Goal: Task Accomplishment & Management: Manage account settings

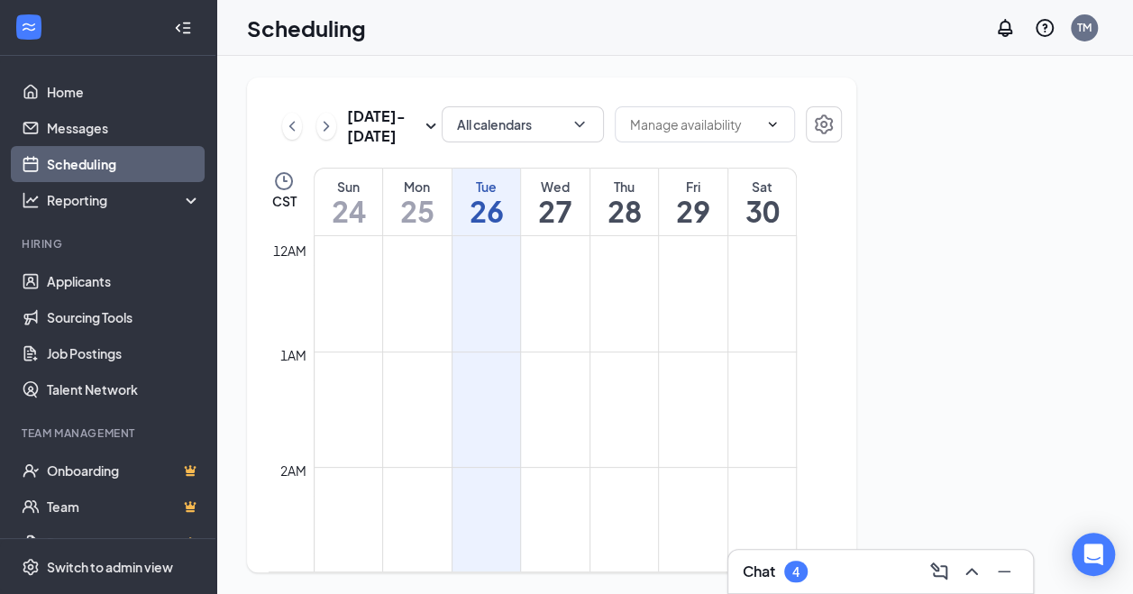
scroll to position [886, 0]
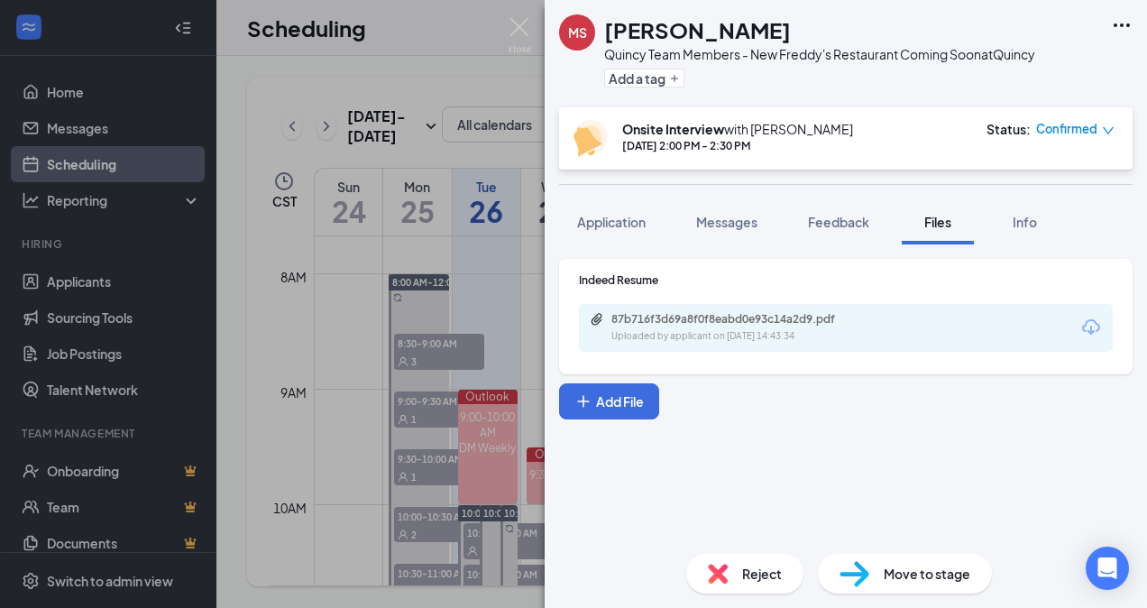
click at [261, 467] on div "MS Michael Smith Quincy Team Members - New Freddy's Restaurant Coming Soon at Q…" at bounding box center [573, 304] width 1147 height 608
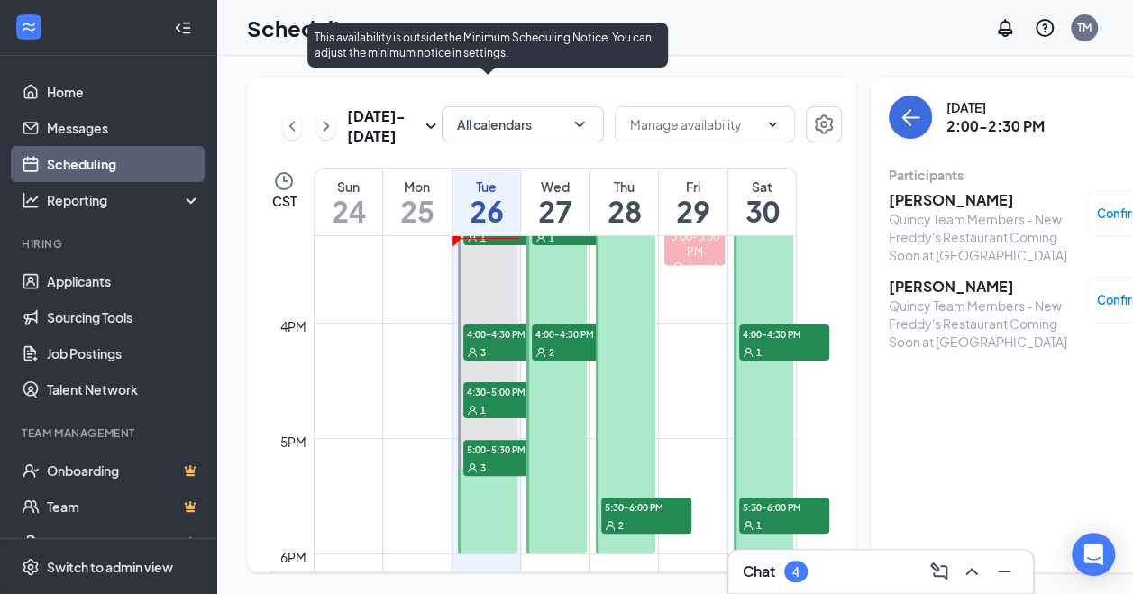
scroll to position [1788, 0]
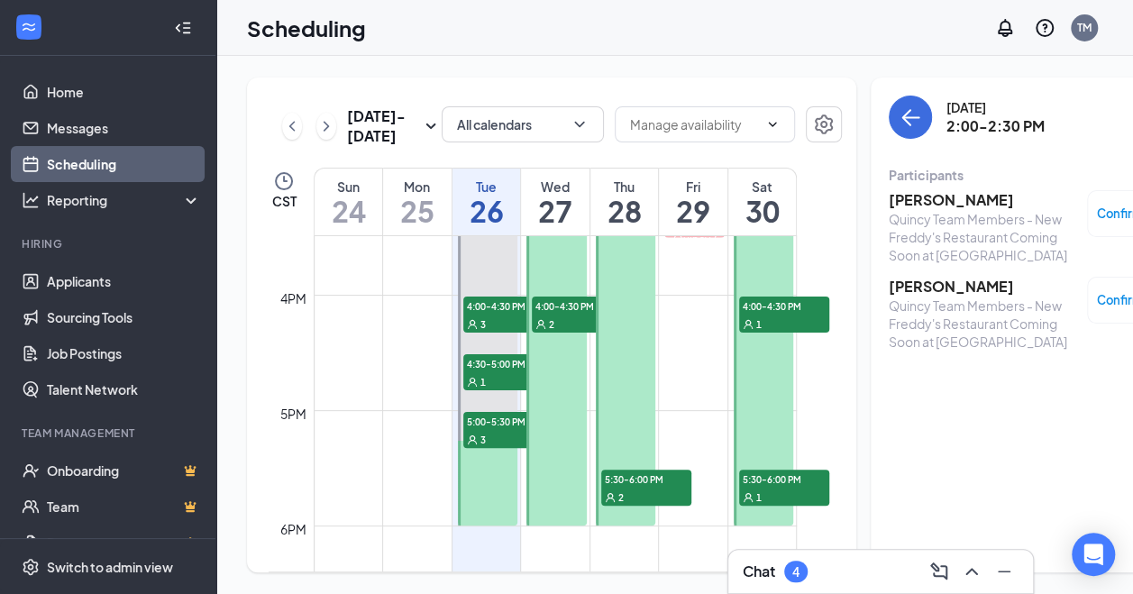
click at [786, 563] on div "Chat 4" at bounding box center [775, 572] width 65 height 22
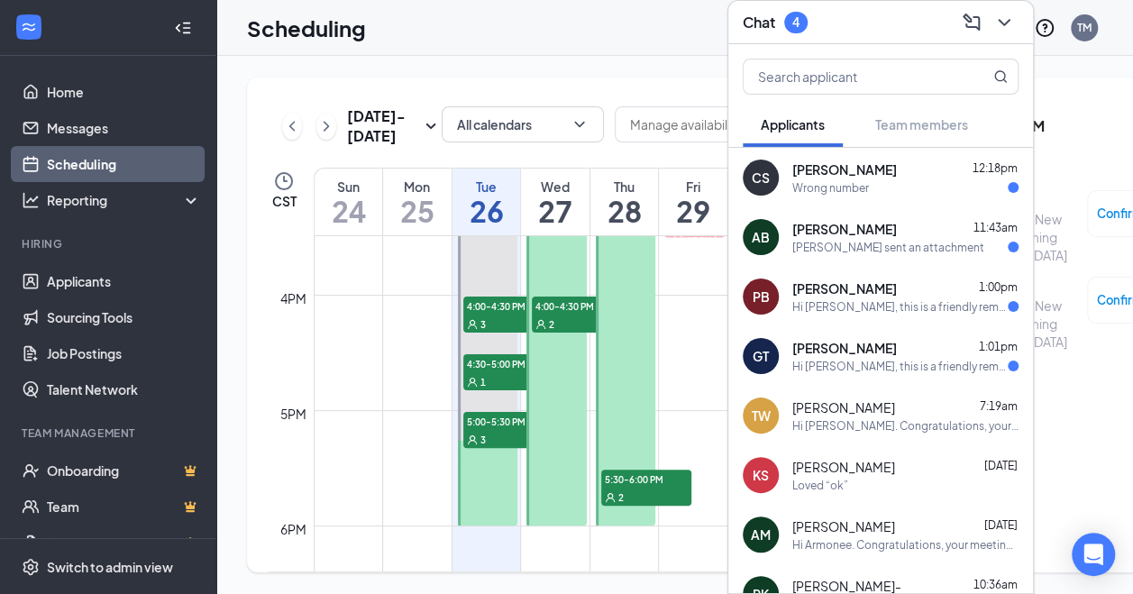
click at [909, 182] on div "Wrong number" at bounding box center [905, 187] width 226 height 15
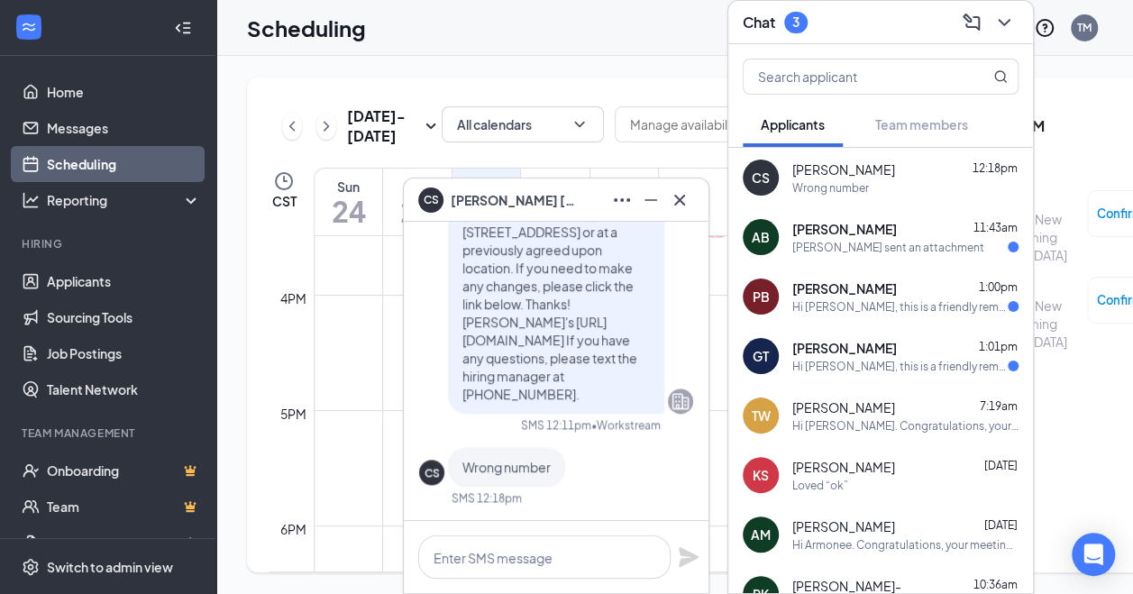
click at [896, 180] on div "Wrong number" at bounding box center [905, 187] width 226 height 15
click at [844, 228] on span "Amy Bott" at bounding box center [844, 229] width 105 height 18
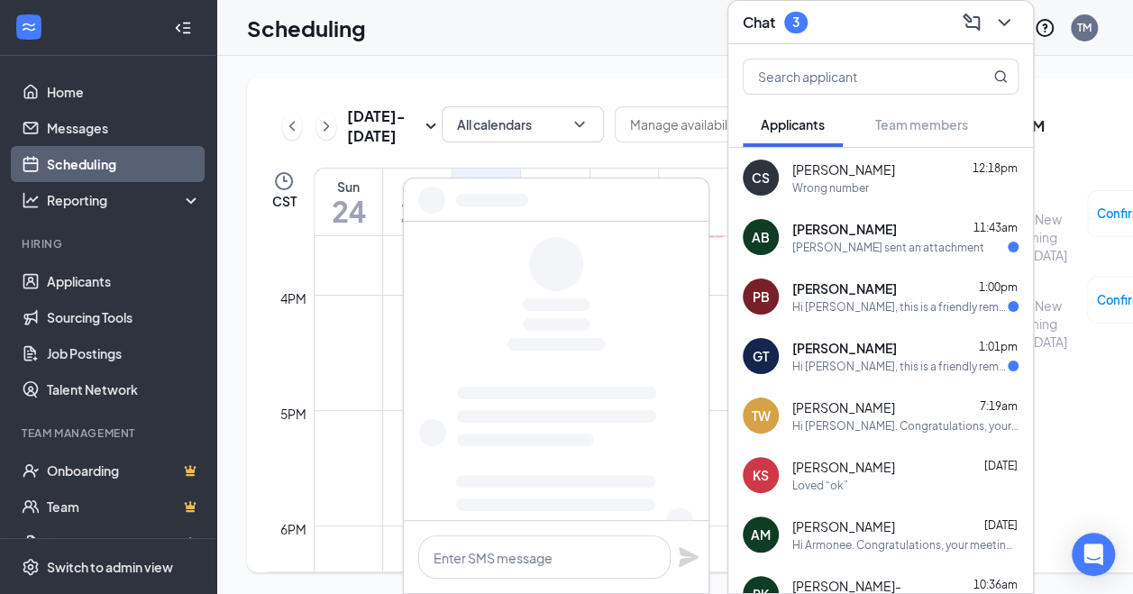
scroll to position [0, 0]
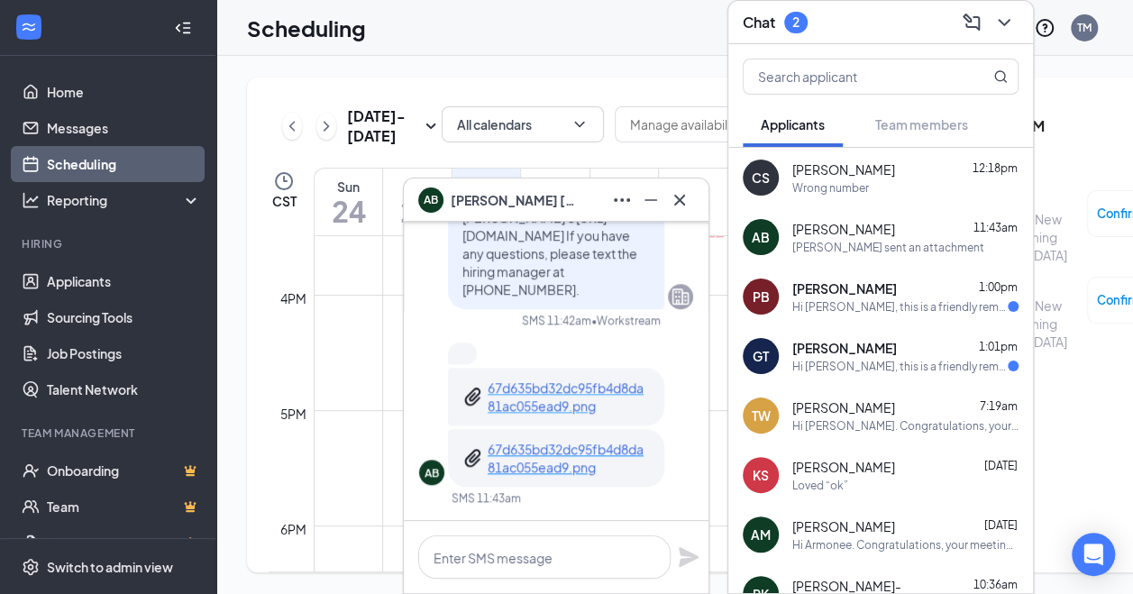
click at [522, 395] on p "67d635bd32dc95fb4d8da81ac055ead9.png" at bounding box center [569, 397] width 162 height 36
click at [865, 279] on span "PAIGE BOWEN" at bounding box center [844, 288] width 105 height 18
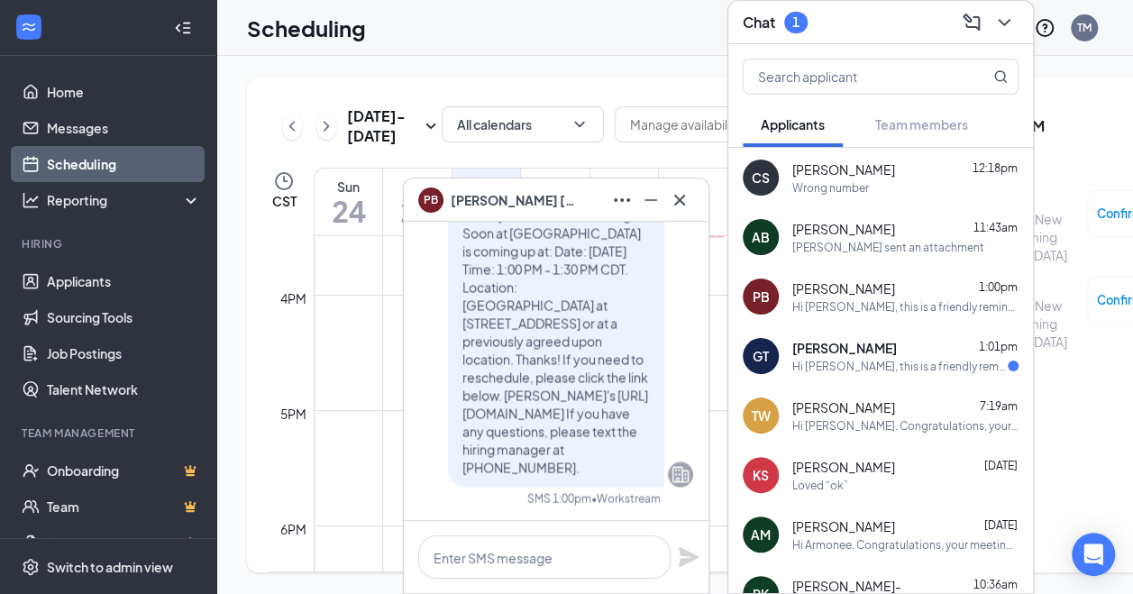
click at [867, 340] on span "Greyson Taylor" at bounding box center [844, 348] width 105 height 18
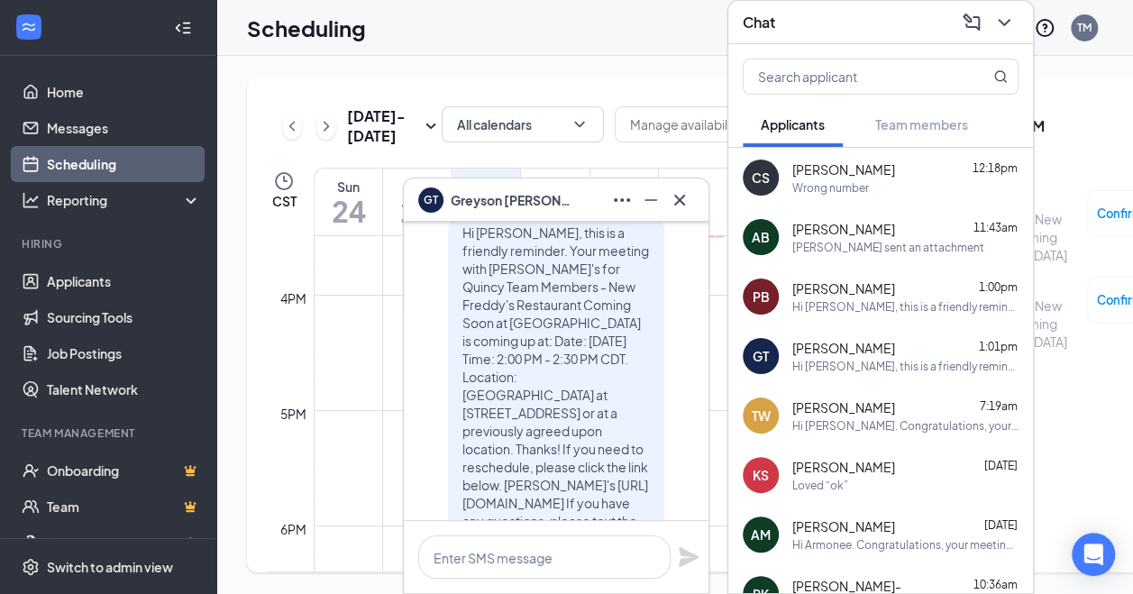
click at [269, 236] on th at bounding box center [291, 202] width 45 height 69
click at [689, 204] on icon "Cross" at bounding box center [680, 200] width 22 height 22
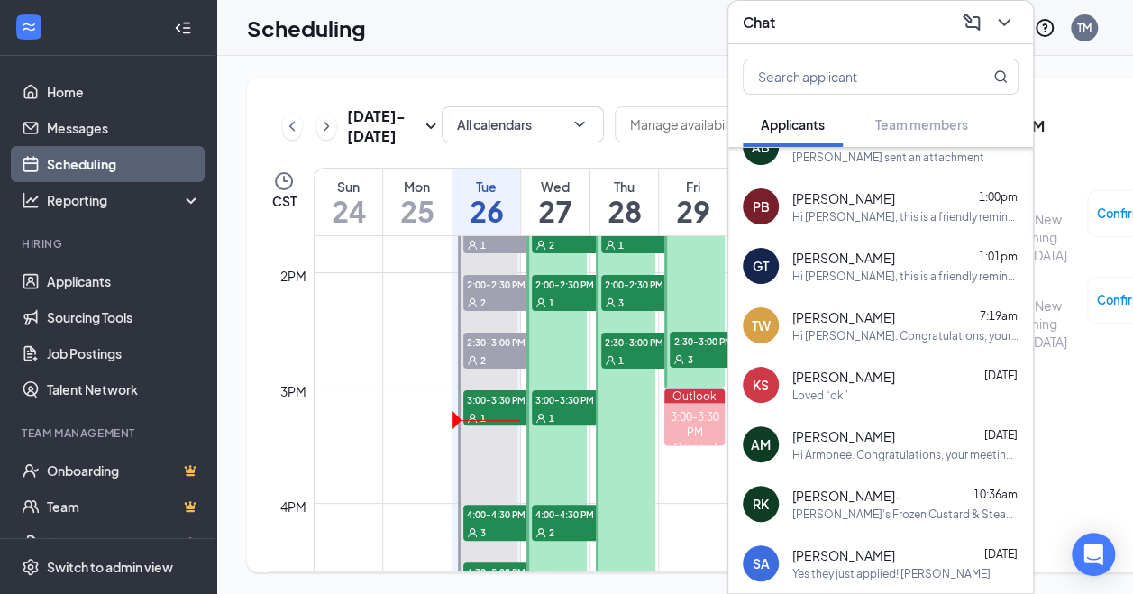
scroll to position [1607, 0]
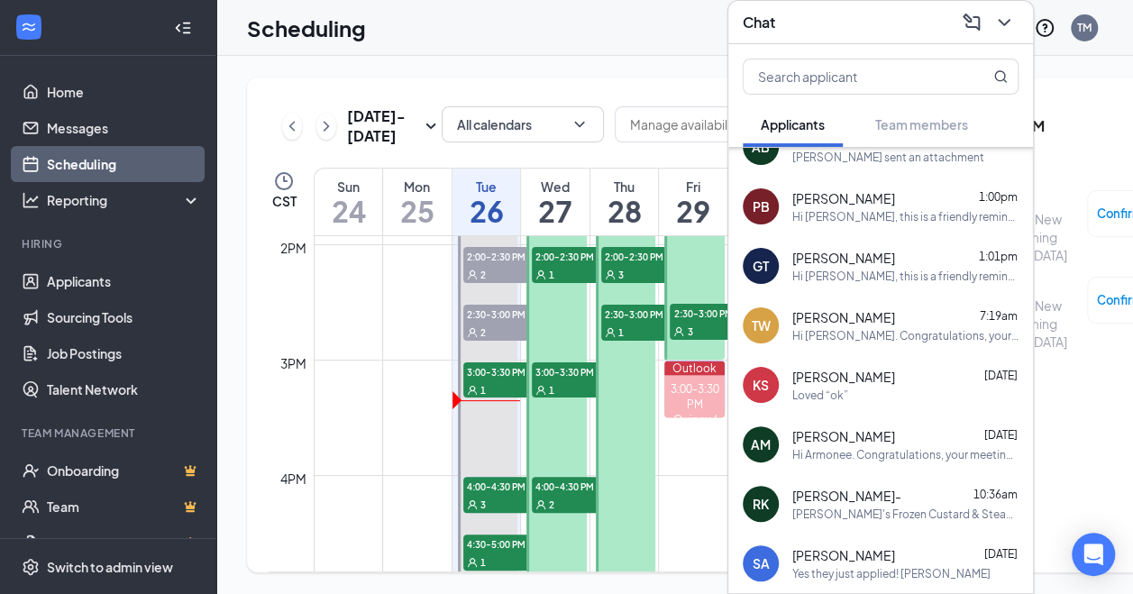
click at [998, 17] on icon "ChevronDown" at bounding box center [1004, 23] width 22 height 22
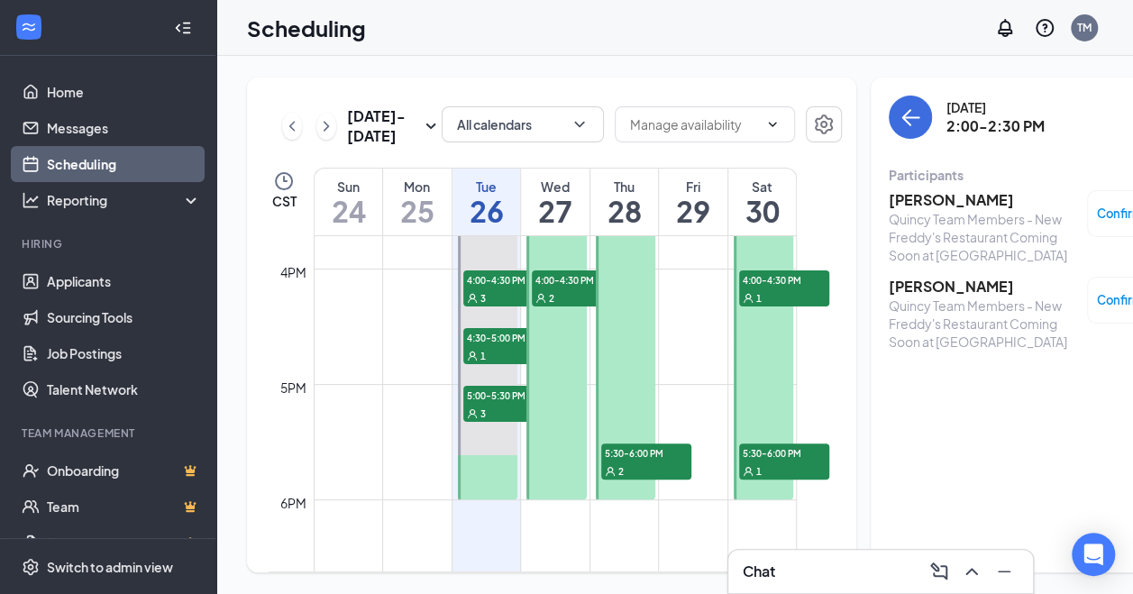
scroll to position [1878, 0]
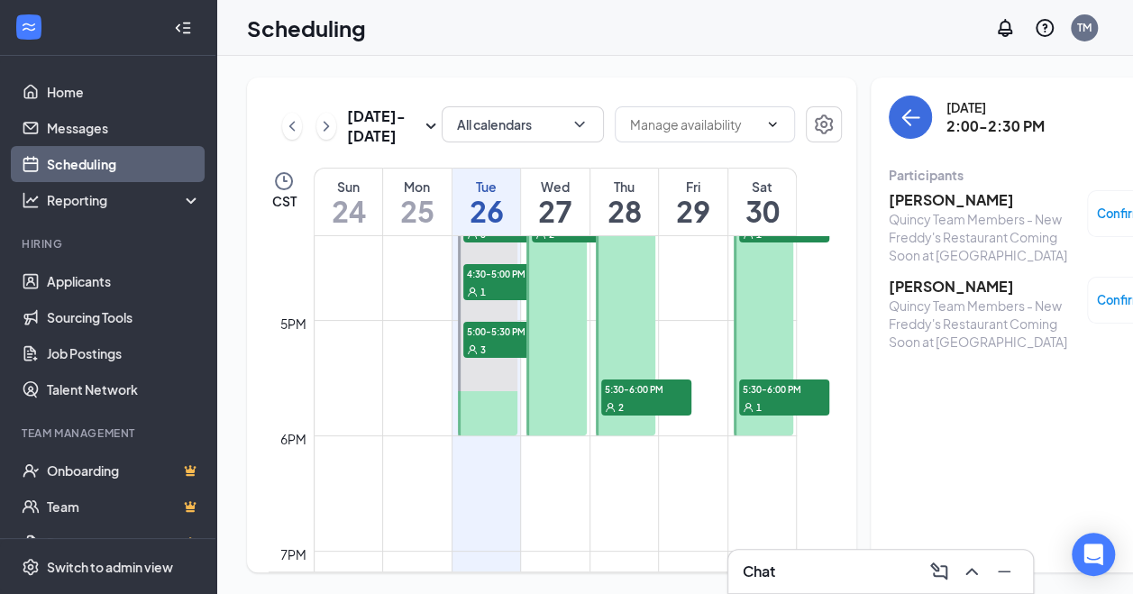
drag, startPoint x: 654, startPoint y: 433, endPoint x: 645, endPoint y: 430, distance: 10.3
click at [649, 430] on link "1:00-6:00 PM 1:00-1:30 PM 1 1:30-2:00 PM 1 2:00-2:30 PM 3 2:30-3:00 PM 1 5:30-6…" at bounding box center [624, 146] width 65 height 577
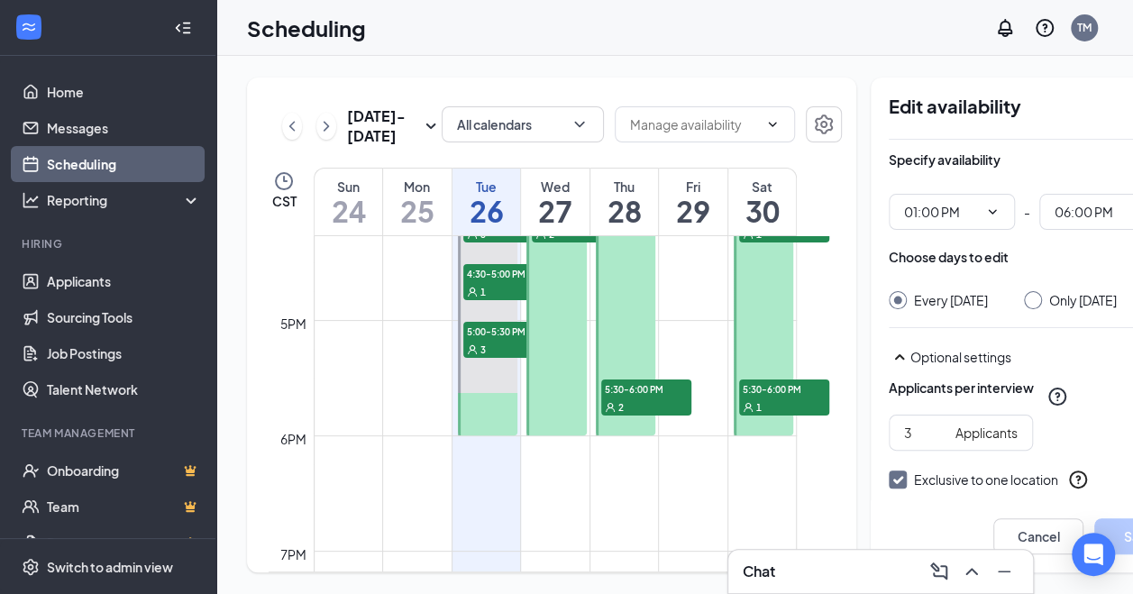
click at [645, 430] on link "1:00-6:00 PM 1:00-1:30 PM 1 1:30-2:00 PM 1 2:00-2:30 PM 3 2:30-3:00 PM 1 5:30-6…" at bounding box center [624, 146] width 65 height 577
click at [626, 433] on link "1:00-6:00 PM 1:00-1:30 PM 1 1:30-2:00 PM 1 2:00-2:30 PM 3 2:30-3:00 PM 1 5:30-6…" at bounding box center [624, 146] width 65 height 577
click at [624, 435] on link "1:00-6:00 PM 1:00-1:30 PM 1 1:30-2:00 PM 1 2:00-2:30 PM 3 2:30-3:00 PM 1 5:30-6…" at bounding box center [624, 146] width 65 height 577
click at [637, 427] on link "1:00-6:00 PM 1:00-1:30 PM 1 1:30-2:00 PM 1 2:00-2:30 PM 3 2:30-3:00 PM 1 5:30-6…" at bounding box center [624, 146] width 65 height 577
click at [625, 368] on link "1:00-6:00 PM 1:00-1:30 PM 1 1:30-2:00 PM 1 2:00-2:30 PM 3 2:30-3:00 PM 1 5:30-6…" at bounding box center [624, 146] width 65 height 577
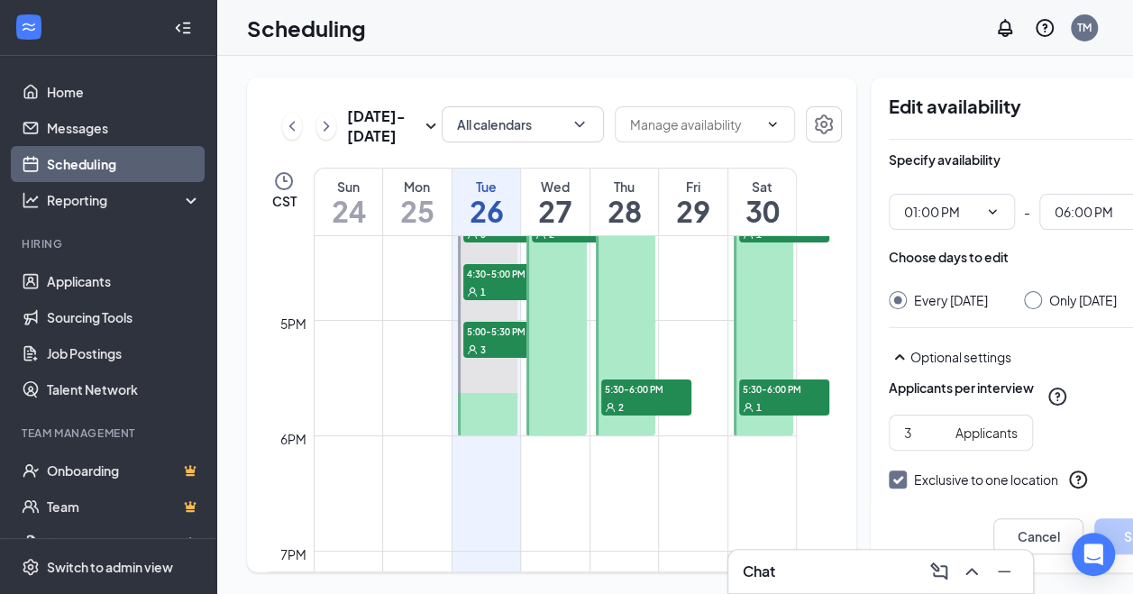
click at [686, 320] on td at bounding box center [555, 305] width 483 height 29
click at [690, 416] on div "5:30-6:00 PM 2" at bounding box center [646, 398] width 94 height 40
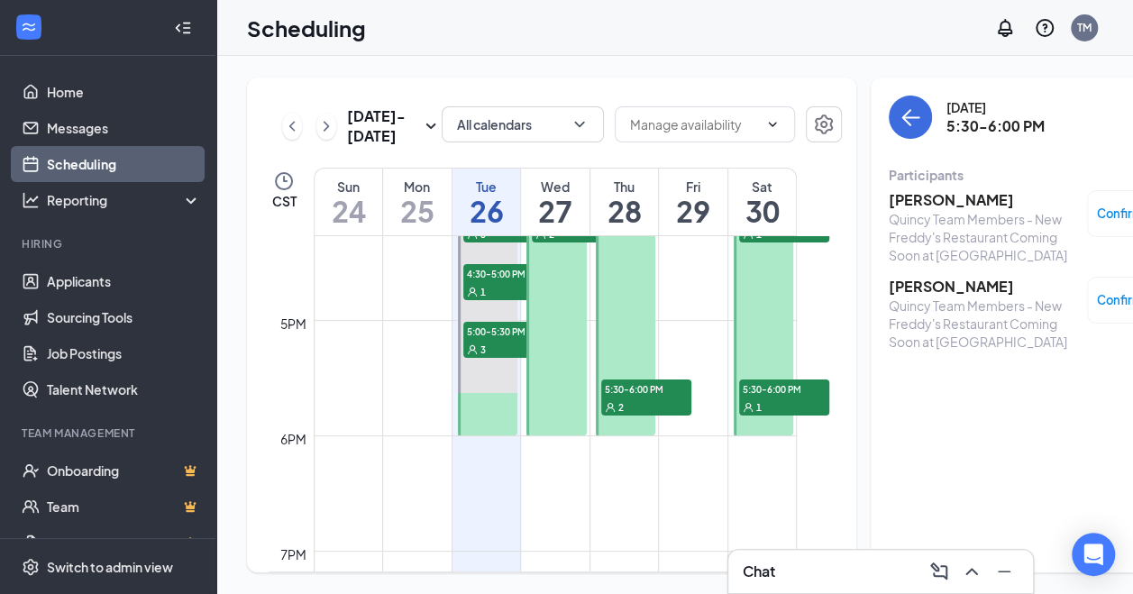
drag, startPoint x: 654, startPoint y: 494, endPoint x: 628, endPoint y: 492, distance: 26.2
drag, startPoint x: 628, startPoint y: 492, endPoint x: 617, endPoint y: 449, distance: 44.6
click at [617, 416] on div "2" at bounding box center [646, 407] width 90 height 18
click at [932, 203] on h3 "Gracie Sprinkle" at bounding box center [983, 200] width 189 height 20
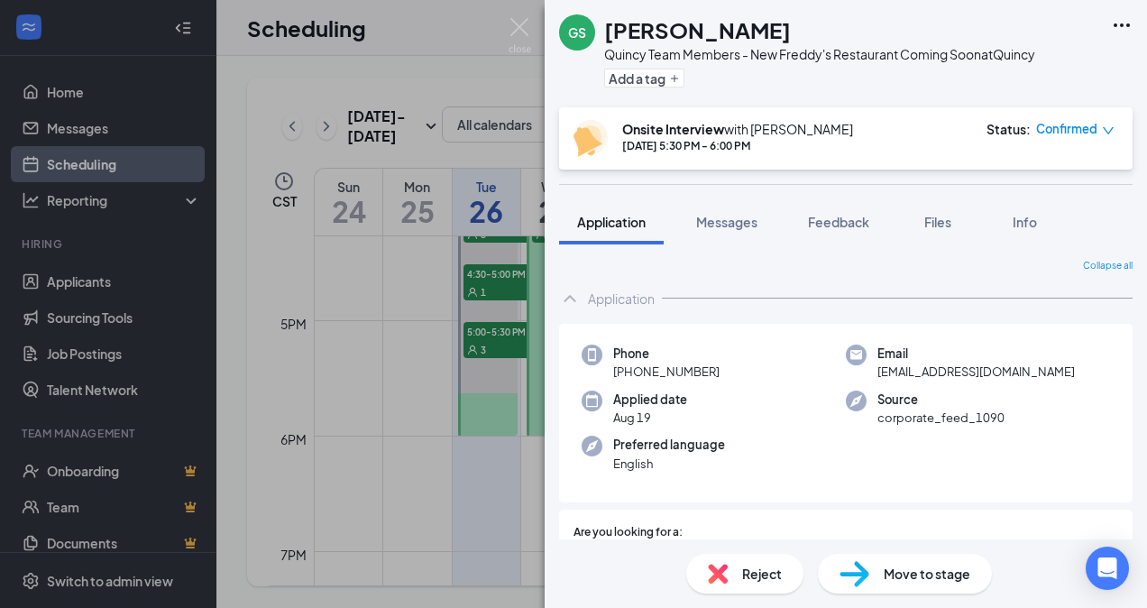
click at [1069, 123] on span "Confirmed" at bounding box center [1066, 129] width 61 height 18
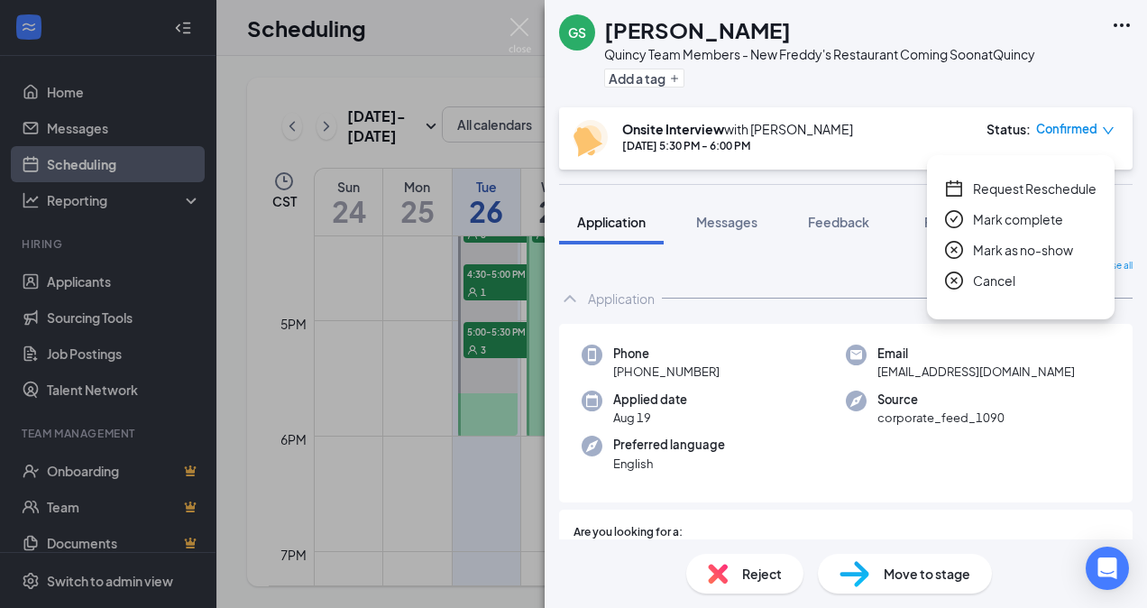
drag, startPoint x: 1069, startPoint y: 123, endPoint x: 1043, endPoint y: 187, distance: 70.0
click at [1043, 187] on span "Request Reschedule" at bounding box center [1034, 188] width 123 height 20
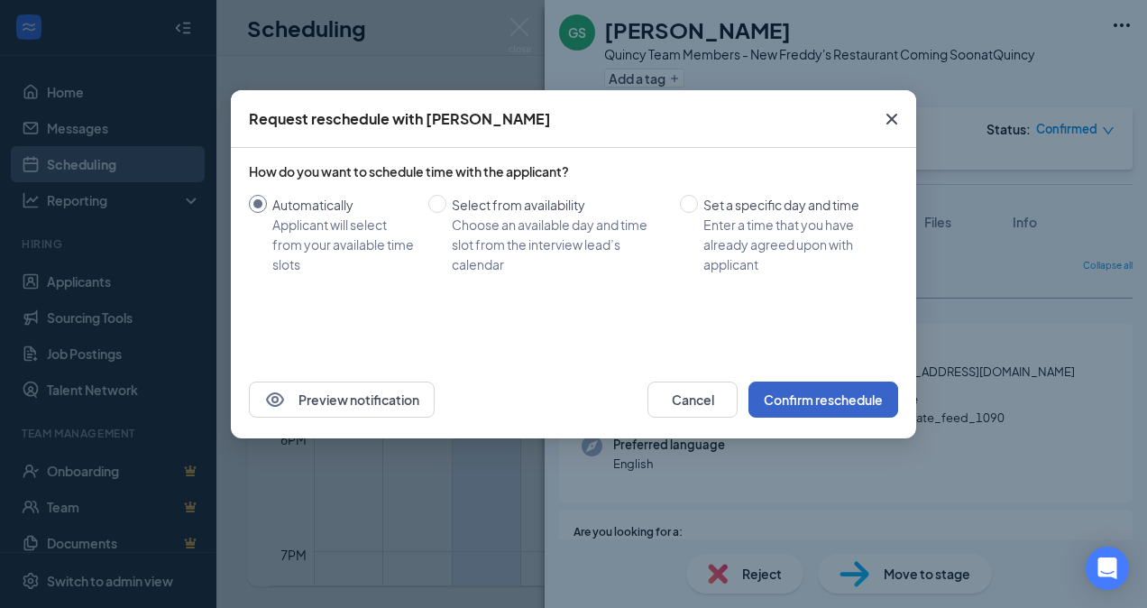
click at [820, 384] on button "Confirm reschedule" at bounding box center [823, 399] width 150 height 36
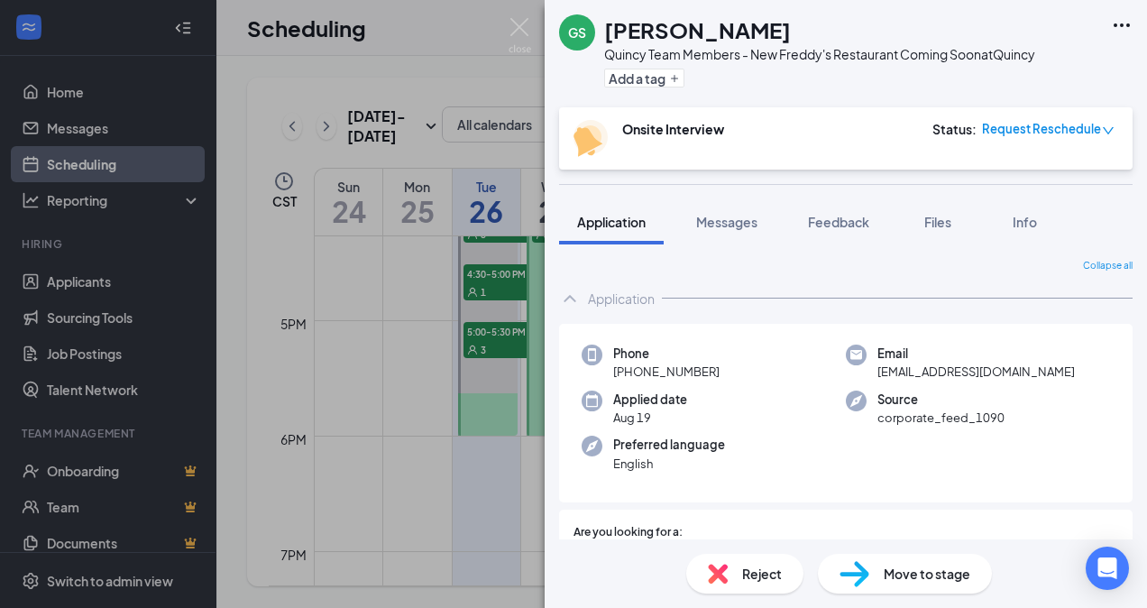
click at [453, 406] on div "GS Gracie Sprinkle Quincy Team Members - New Freddy's Restaurant Coming Soon at…" at bounding box center [573, 304] width 1147 height 608
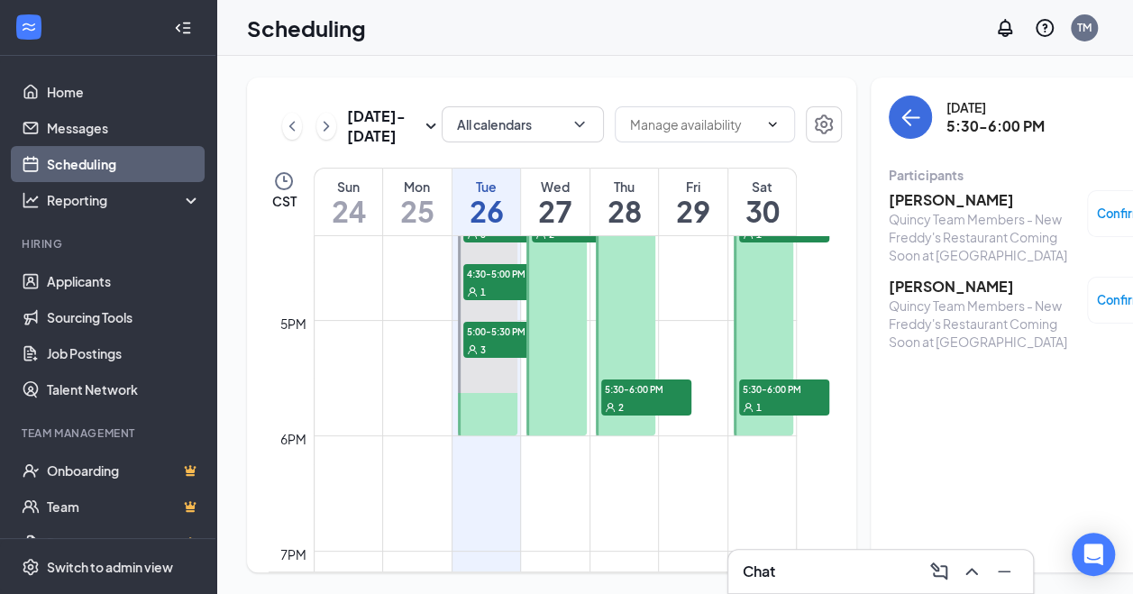
click at [645, 398] on span "5:30-6:00 PM" at bounding box center [646, 388] width 90 height 18
click at [905, 287] on h3 "Jessica Fosdyck" at bounding box center [983, 287] width 189 height 20
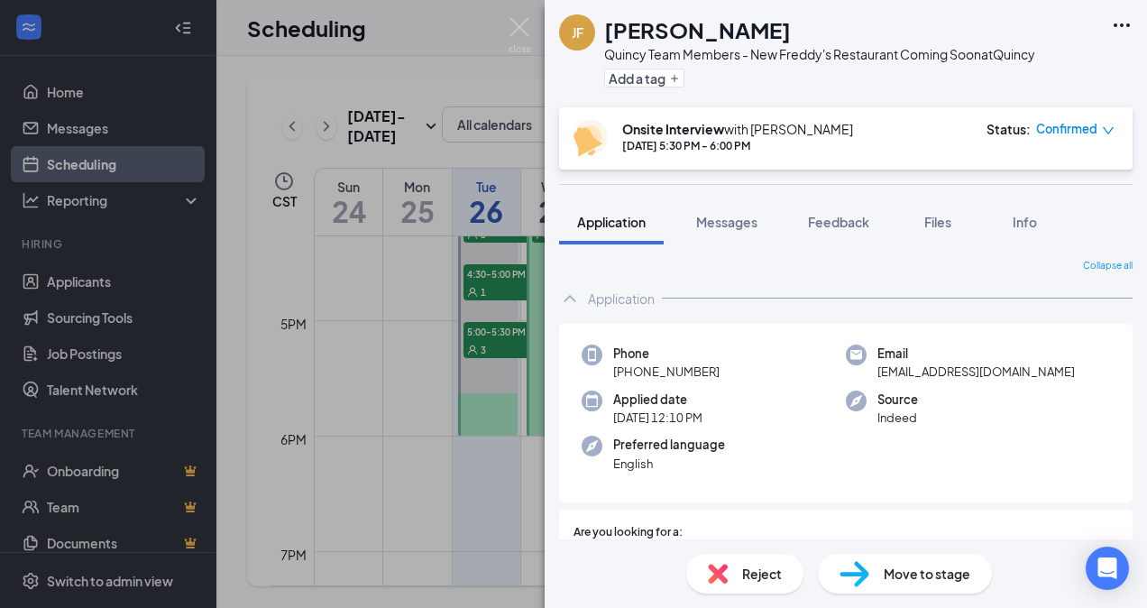
click at [1064, 133] on span "Confirmed" at bounding box center [1066, 129] width 61 height 18
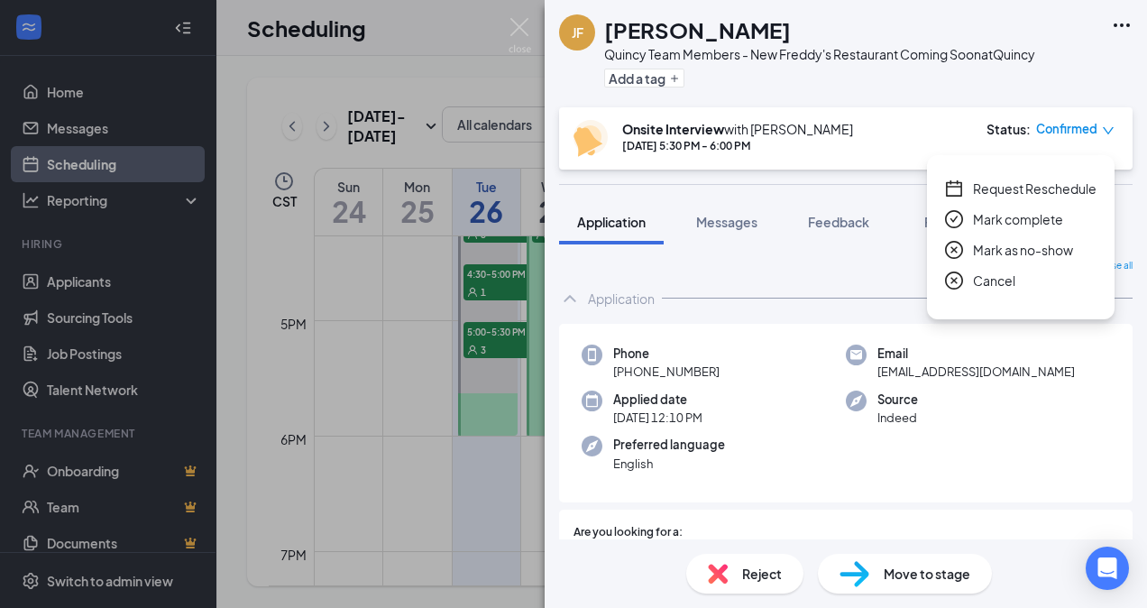
click at [1031, 178] on span "Request Reschedule" at bounding box center [1034, 188] width 123 height 20
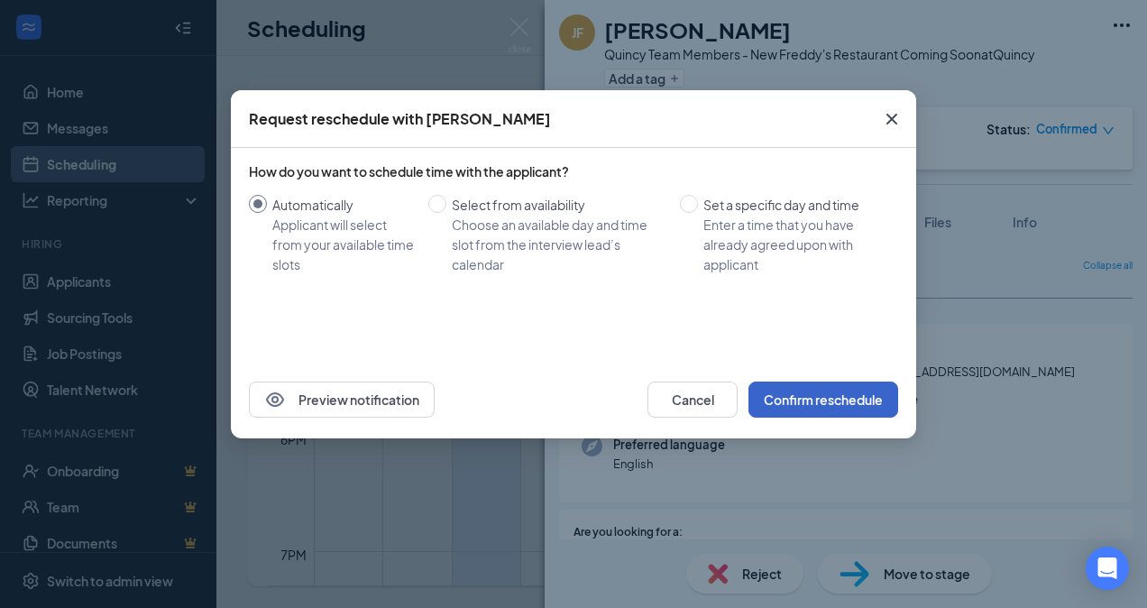
click at [785, 397] on button "Confirm reschedule" at bounding box center [823, 399] width 150 height 36
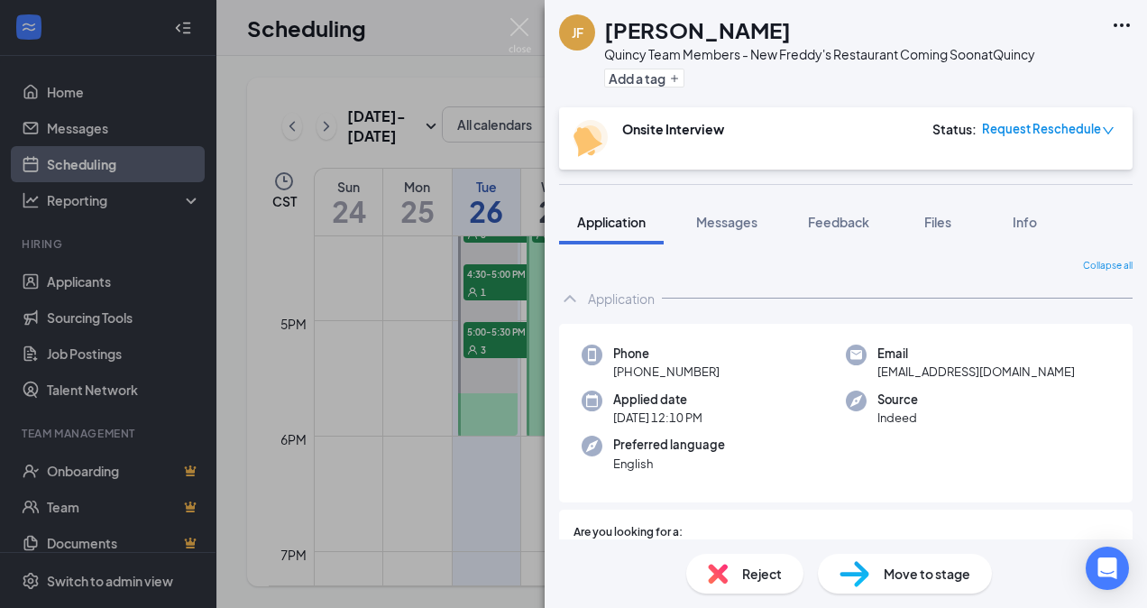
click at [451, 407] on div "JF Jessica Fosdyck Quincy Team Members - New Freddy's Restaurant Coming Soon at…" at bounding box center [573, 304] width 1147 height 608
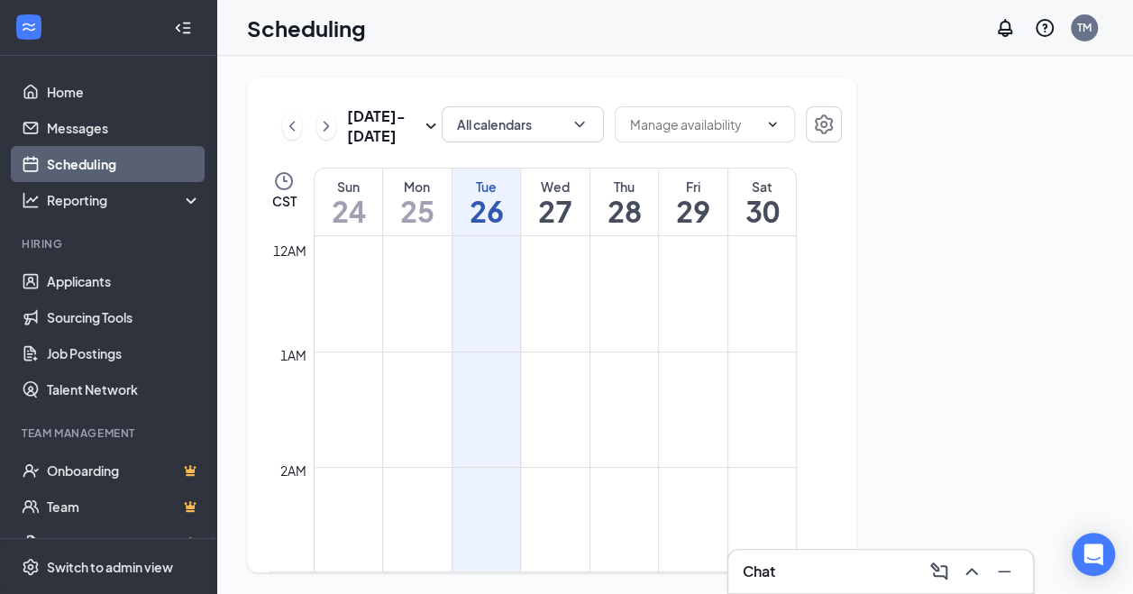
scroll to position [886, 0]
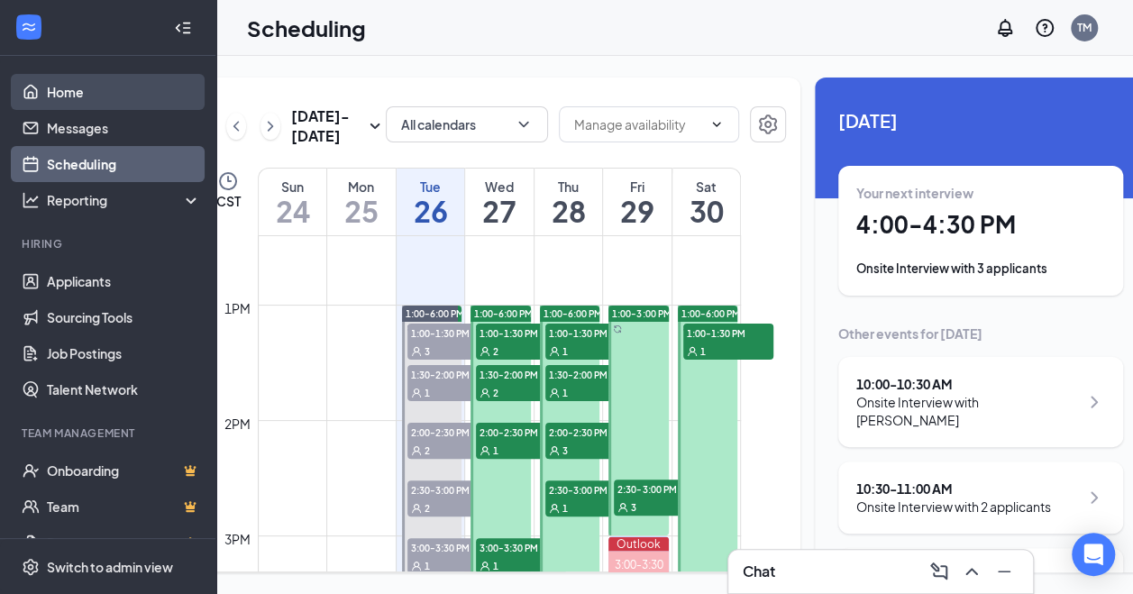
scroll to position [1427, 0]
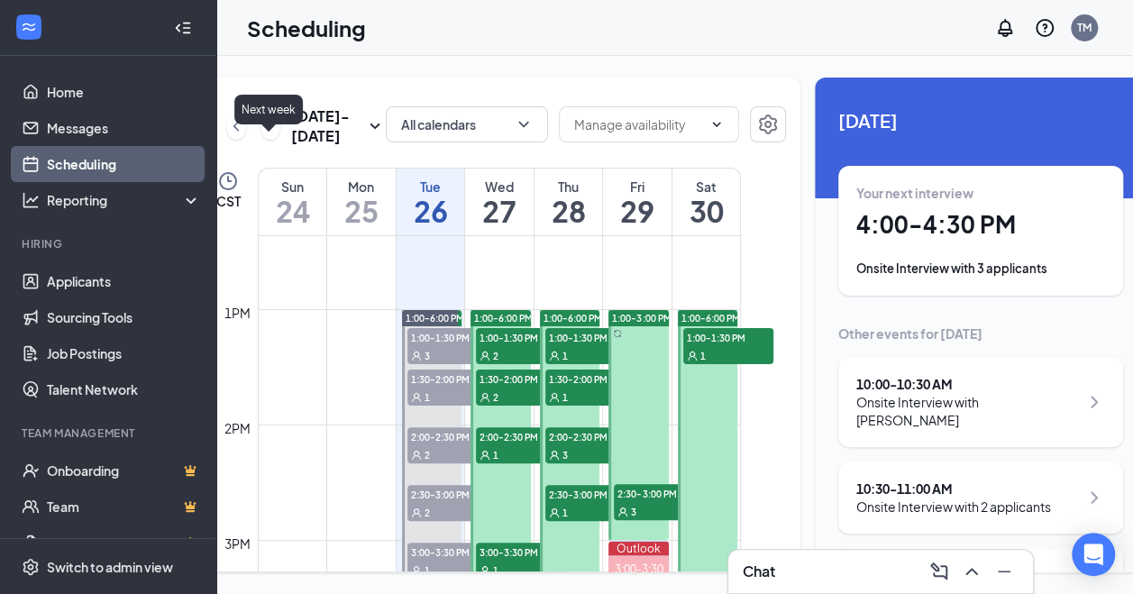
click at [270, 122] on icon "ChevronRight" at bounding box center [270, 126] width 18 height 22
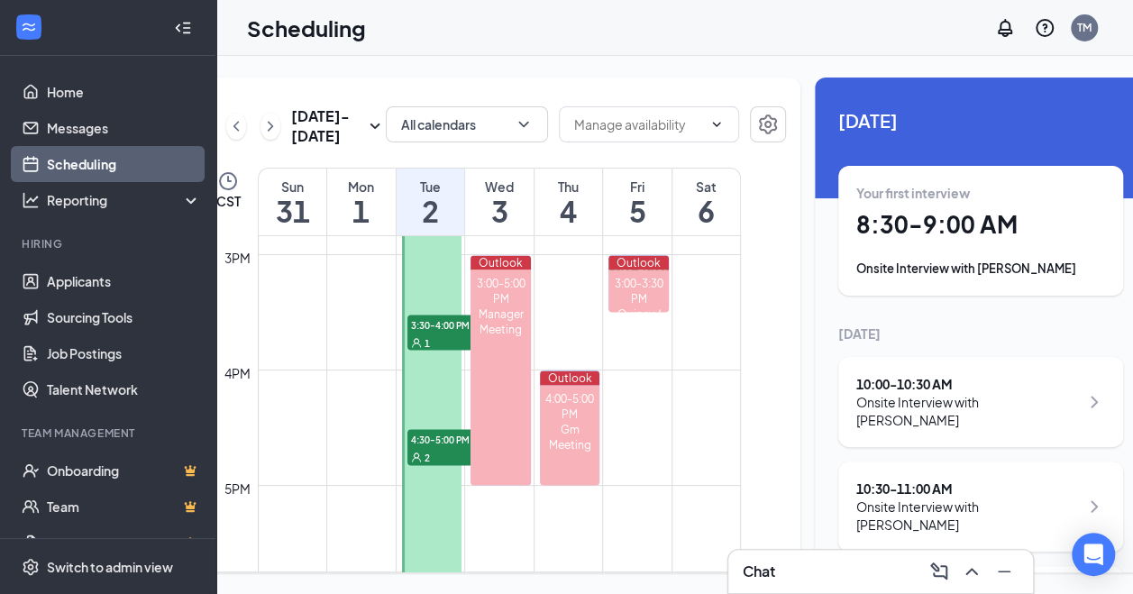
scroll to position [1623, 0]
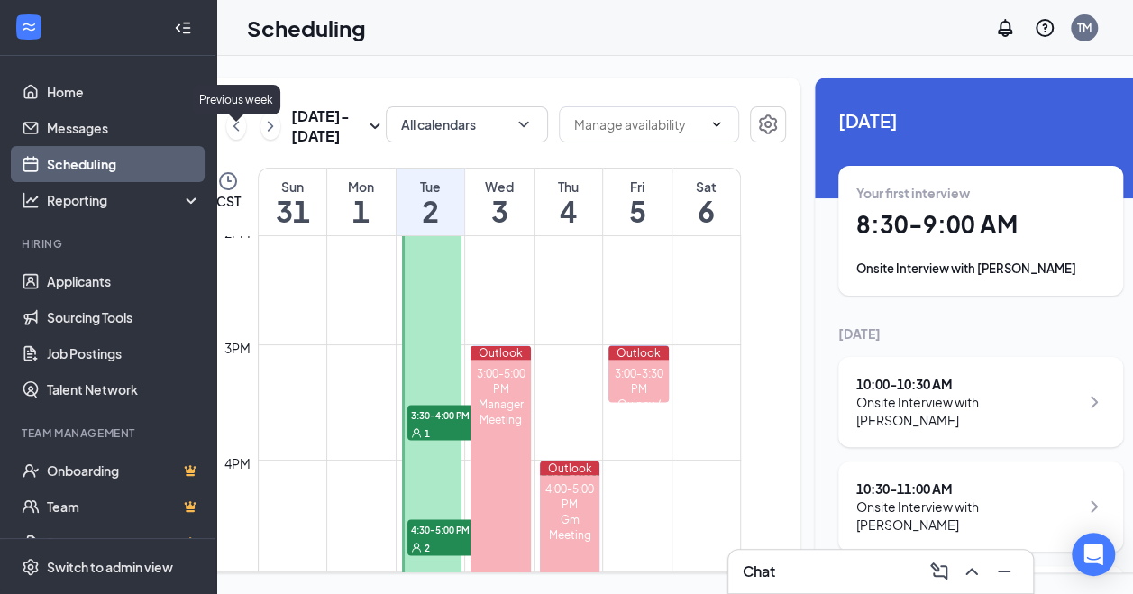
click at [233, 115] on icon "ChevronLeft" at bounding box center [236, 126] width 18 height 22
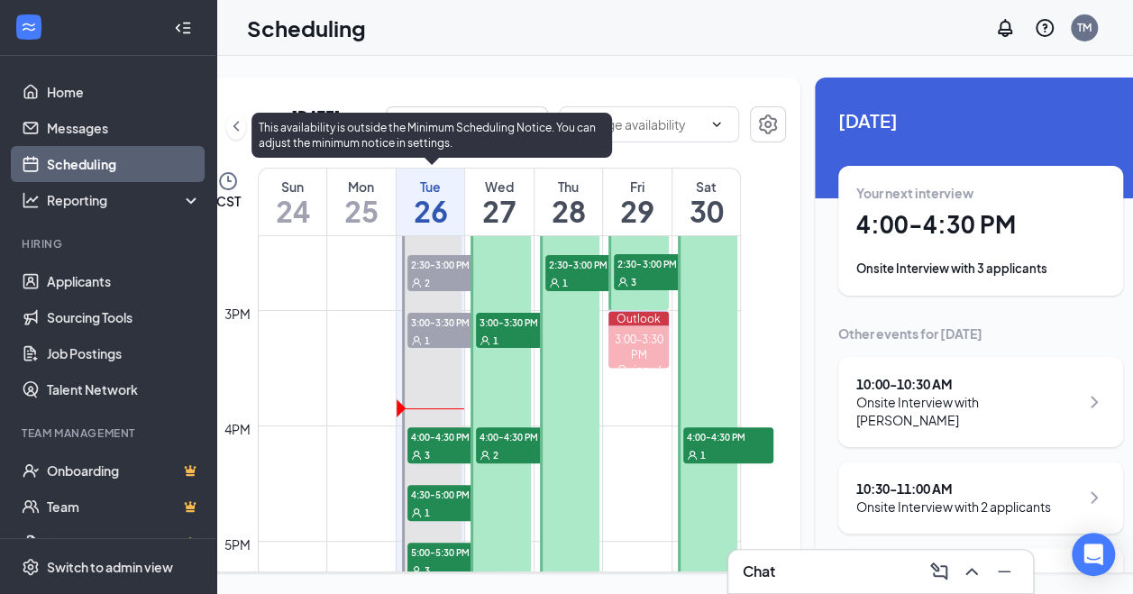
scroll to position [1697, 0]
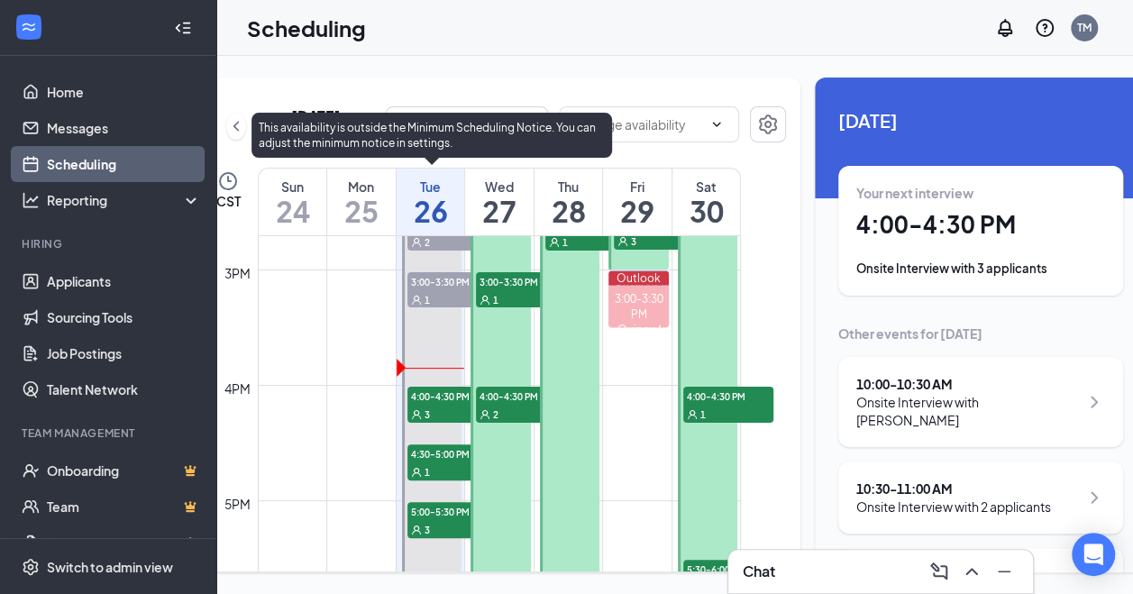
click at [434, 290] on span "3:00-3:30 PM" at bounding box center [452, 281] width 90 height 18
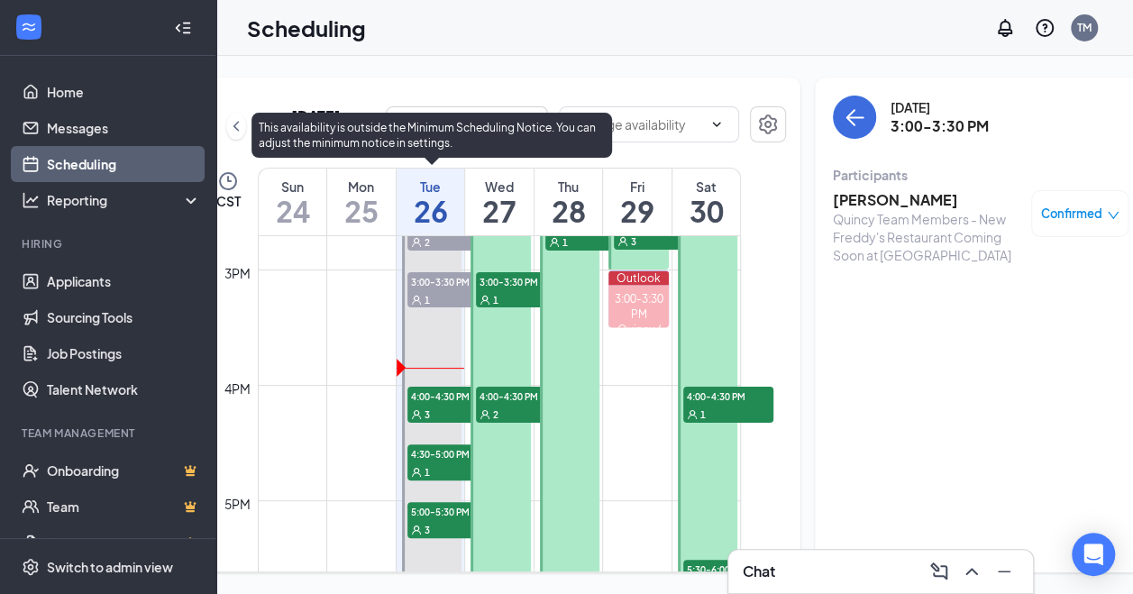
scroll to position [1607, 0]
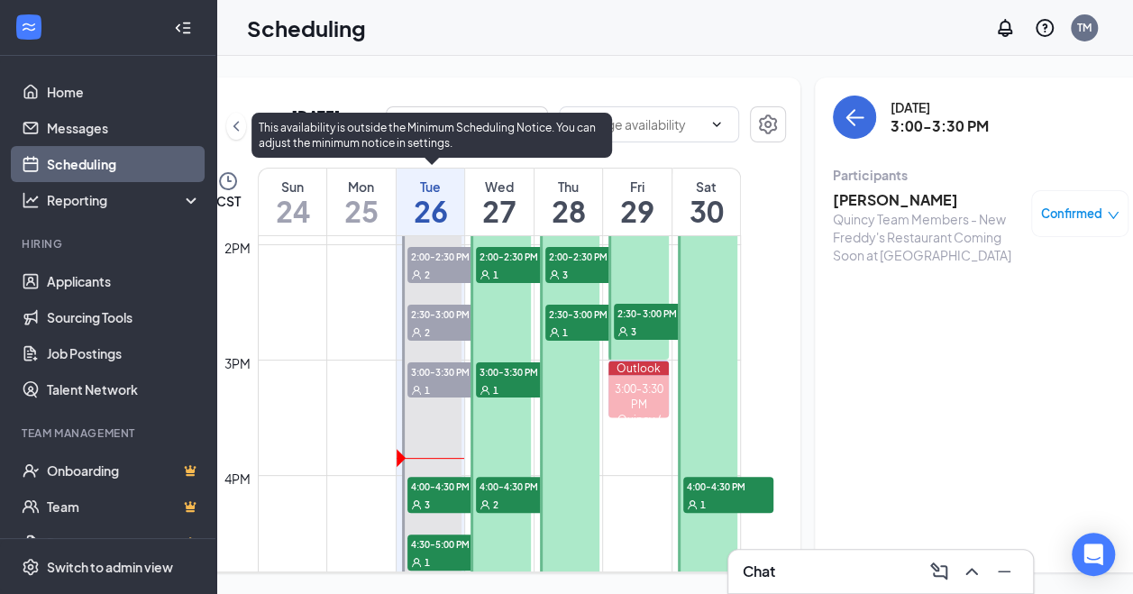
click at [433, 323] on span "2:30-3:00 PM" at bounding box center [452, 314] width 90 height 18
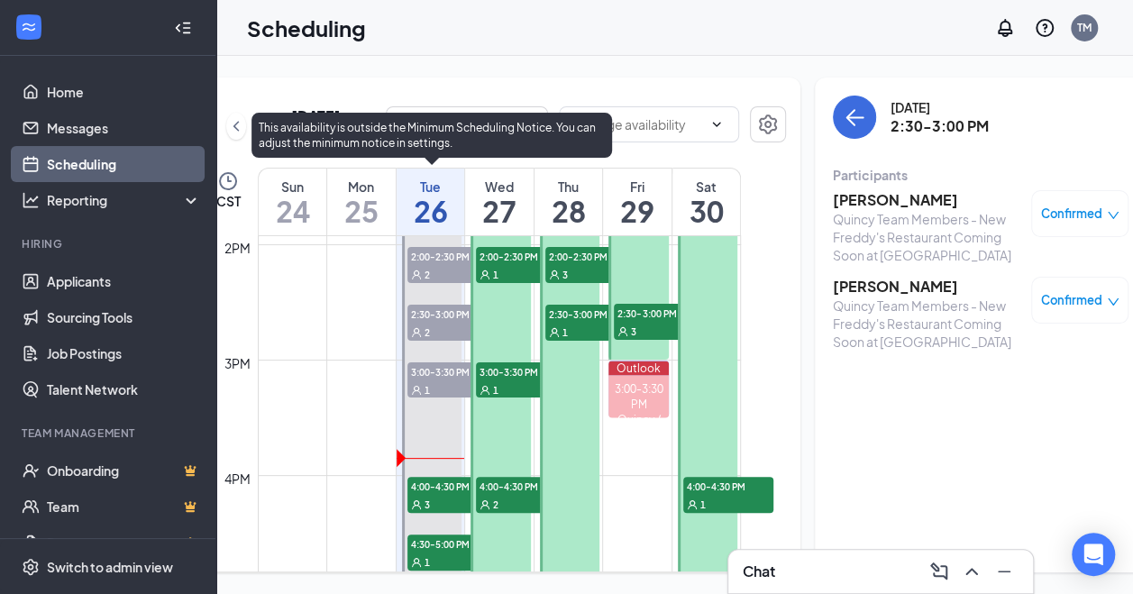
click at [444, 507] on div "3" at bounding box center [452, 504] width 90 height 18
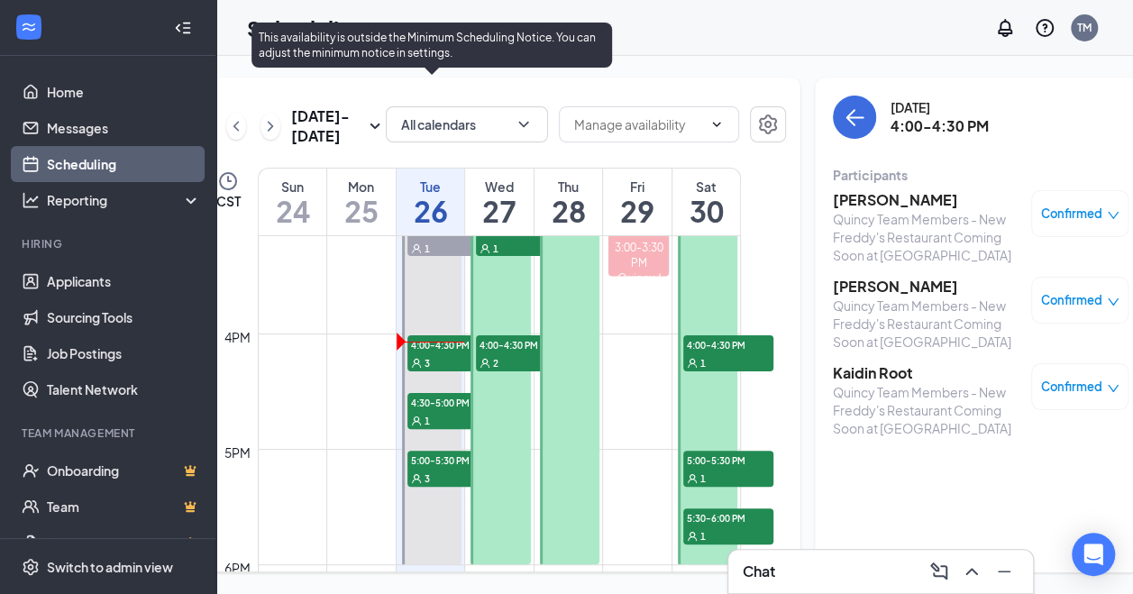
scroll to position [1788, 0]
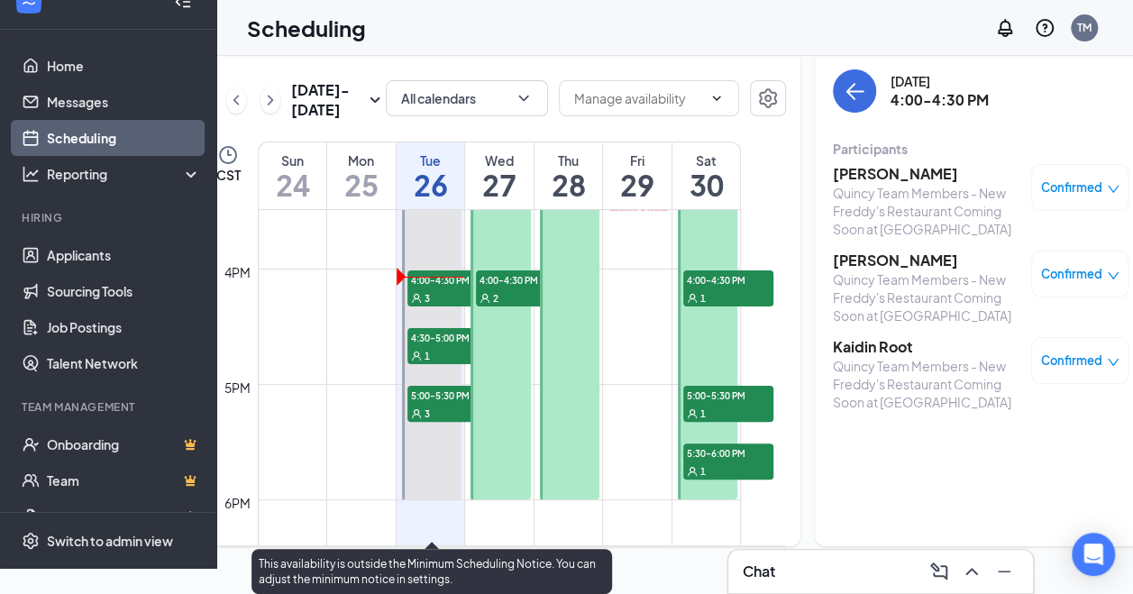
click at [429, 364] on div "1" at bounding box center [452, 355] width 90 height 18
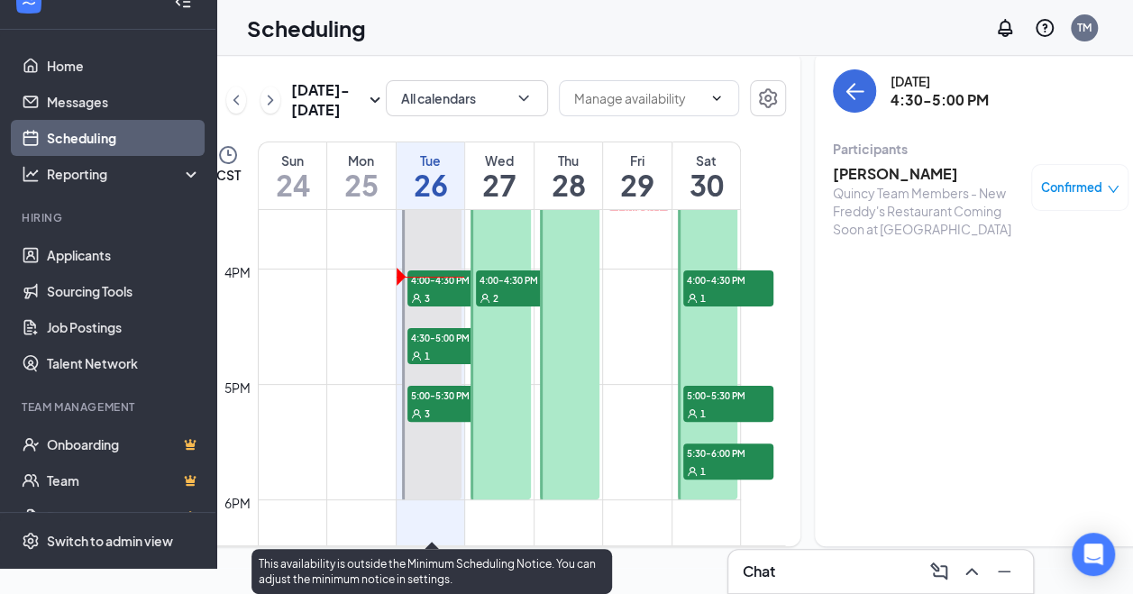
click at [440, 404] on span "5:00-5:30 PM" at bounding box center [452, 395] width 90 height 18
click at [443, 363] on div "4:30-5:00 PM 1" at bounding box center [453, 346] width 94 height 40
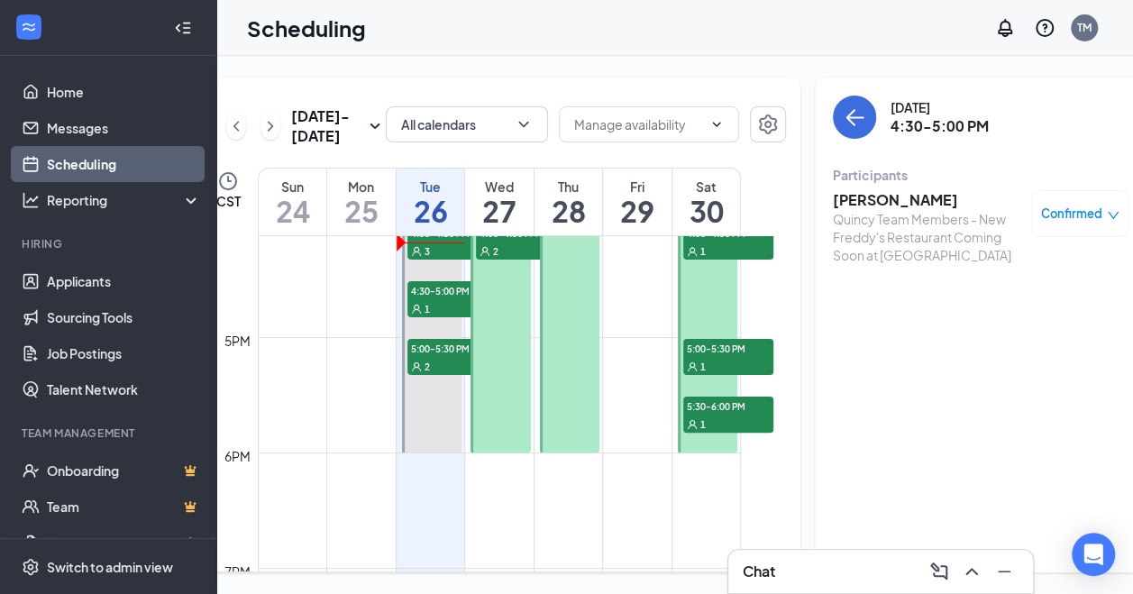
scroll to position [1697, 0]
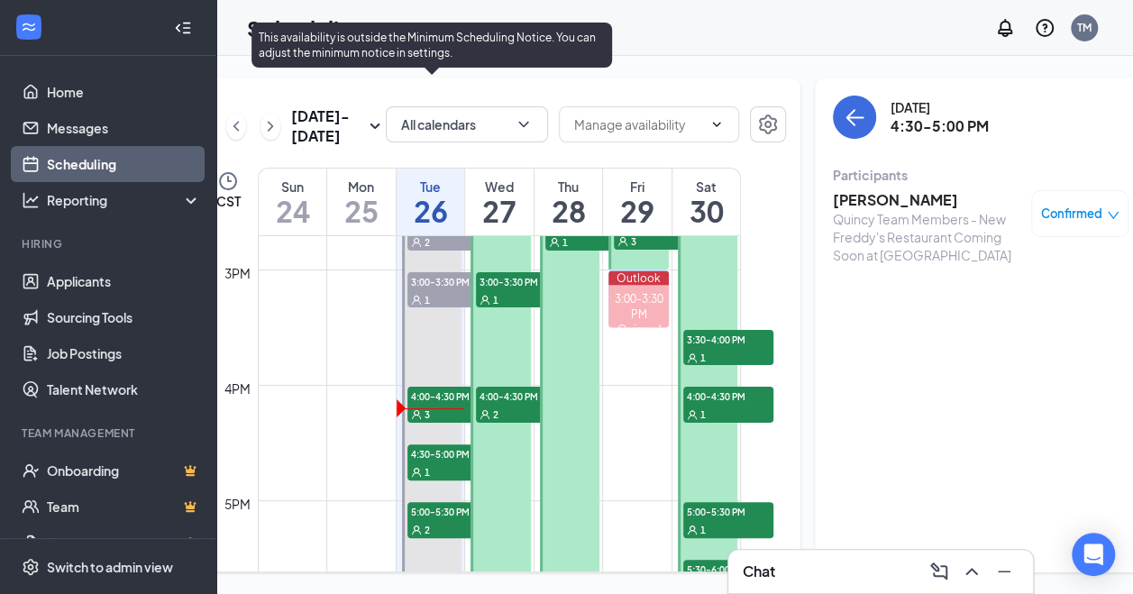
click at [436, 462] on span "4:30-5:00 PM" at bounding box center [452, 453] width 90 height 18
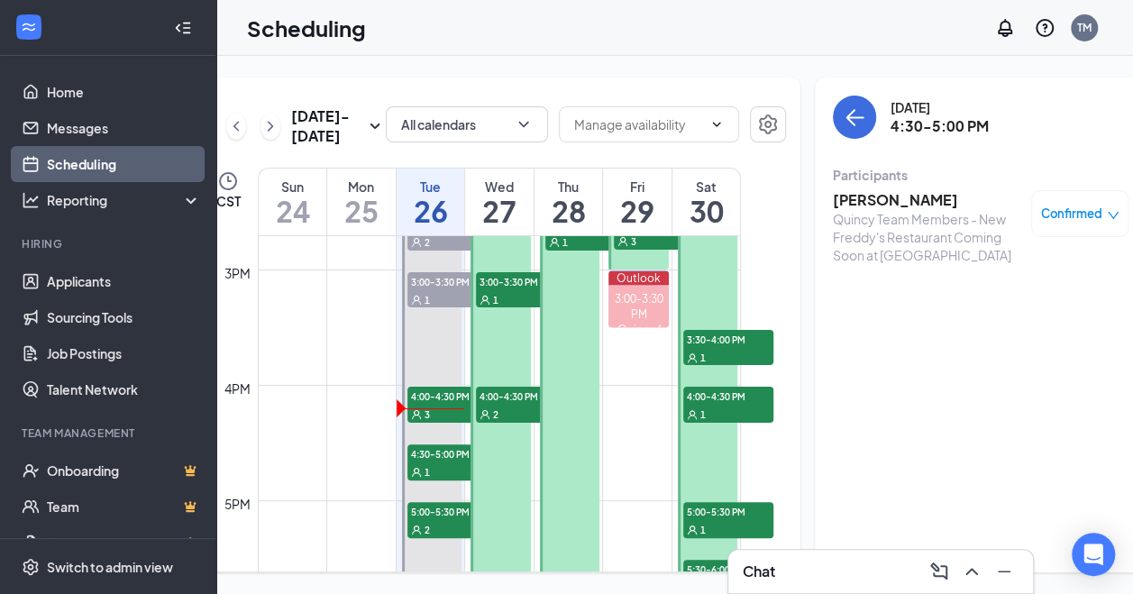
click at [855, 190] on h3 "[PERSON_NAME]" at bounding box center [927, 200] width 189 height 20
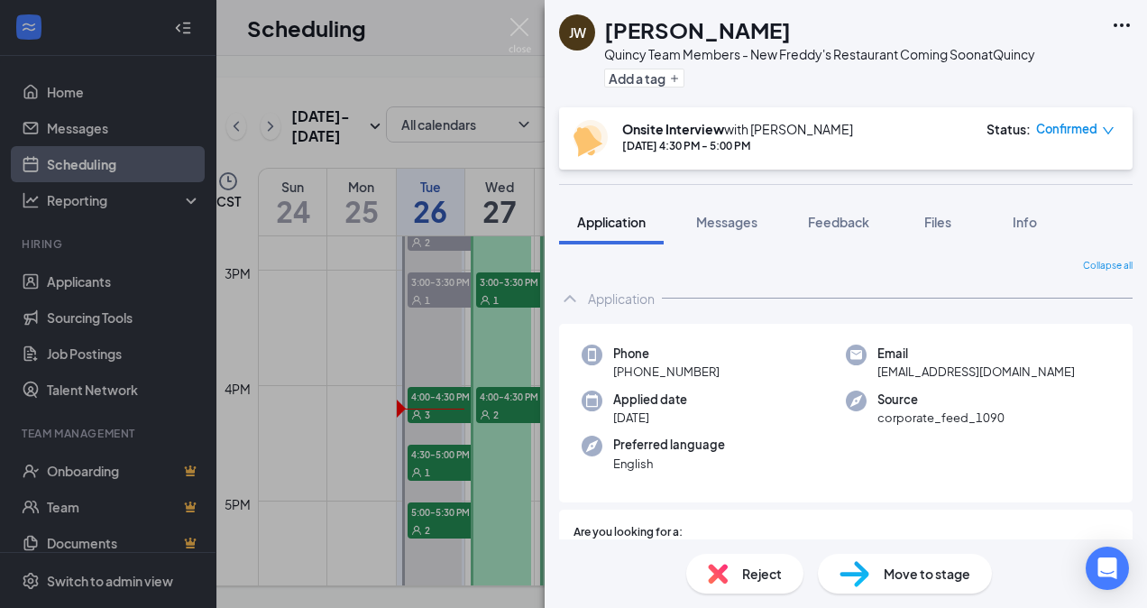
click at [1033, 133] on div "Status : Confirmed" at bounding box center [1050, 138] width 128 height 37
click at [1046, 128] on span "Confirmed" at bounding box center [1066, 129] width 61 height 18
click at [1015, 129] on div "Status :" at bounding box center [1008, 129] width 44 height 18
click at [1044, 127] on span "Confirmed" at bounding box center [1066, 129] width 61 height 18
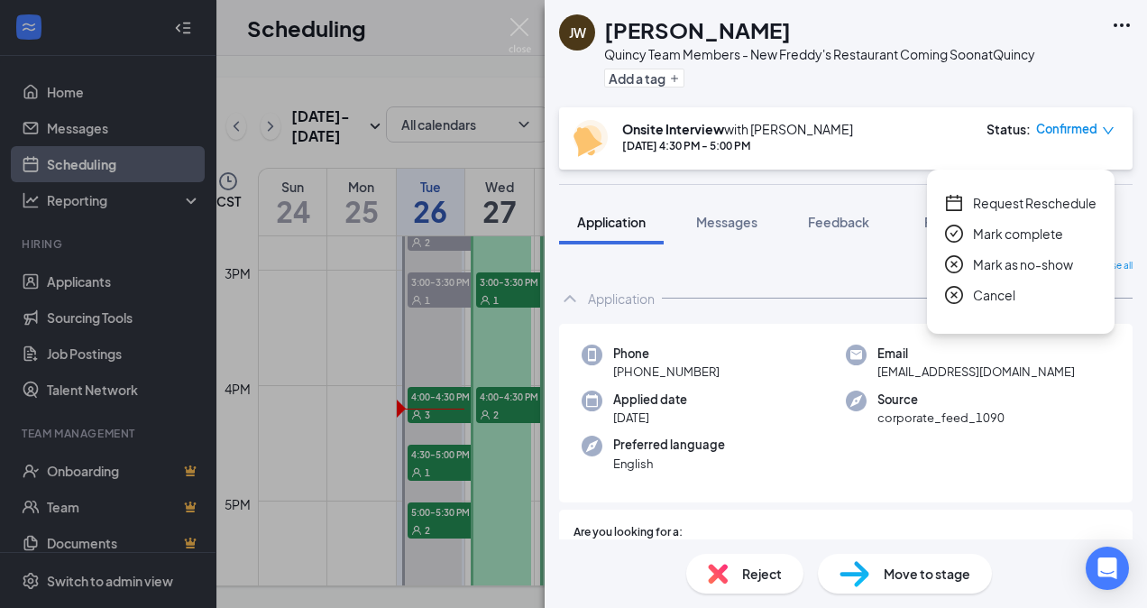
click at [1035, 193] on span "Request Reschedule" at bounding box center [1034, 203] width 123 height 20
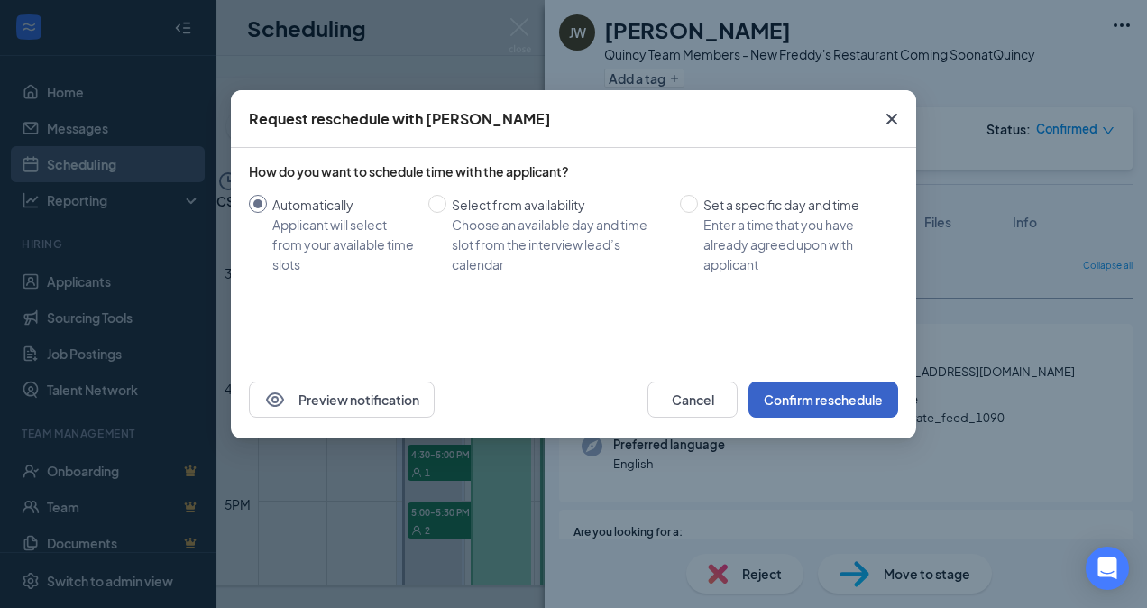
click at [850, 397] on button "Confirm reschedule" at bounding box center [823, 399] width 150 height 36
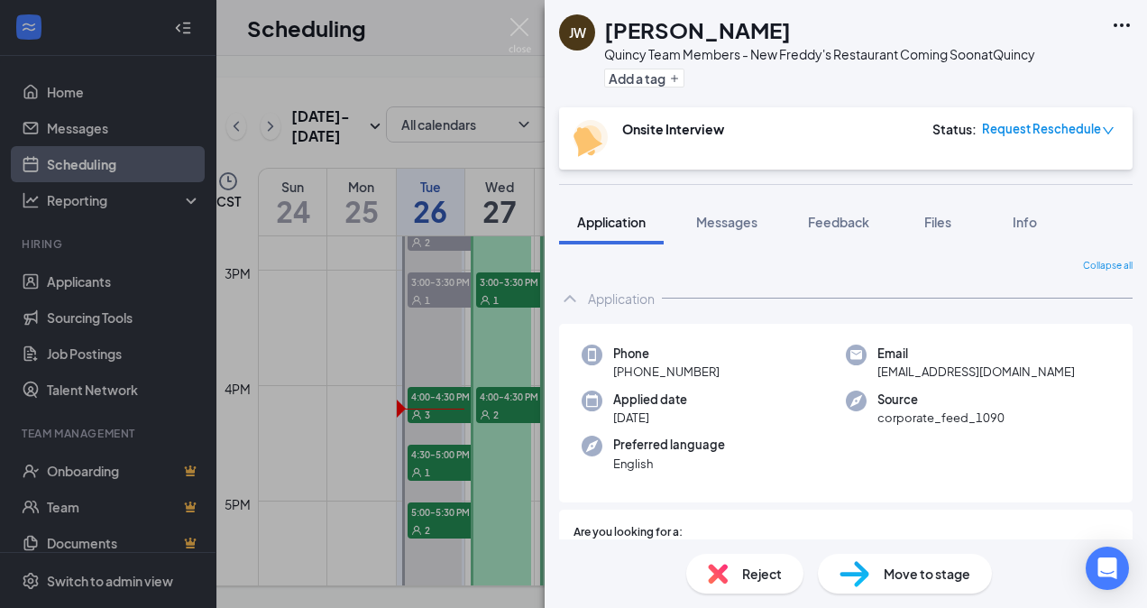
click at [364, 356] on div "[PERSON_NAME] [PERSON_NAME] Quincy Team Members - New Freddy's Restaurant Comin…" at bounding box center [573, 304] width 1147 height 608
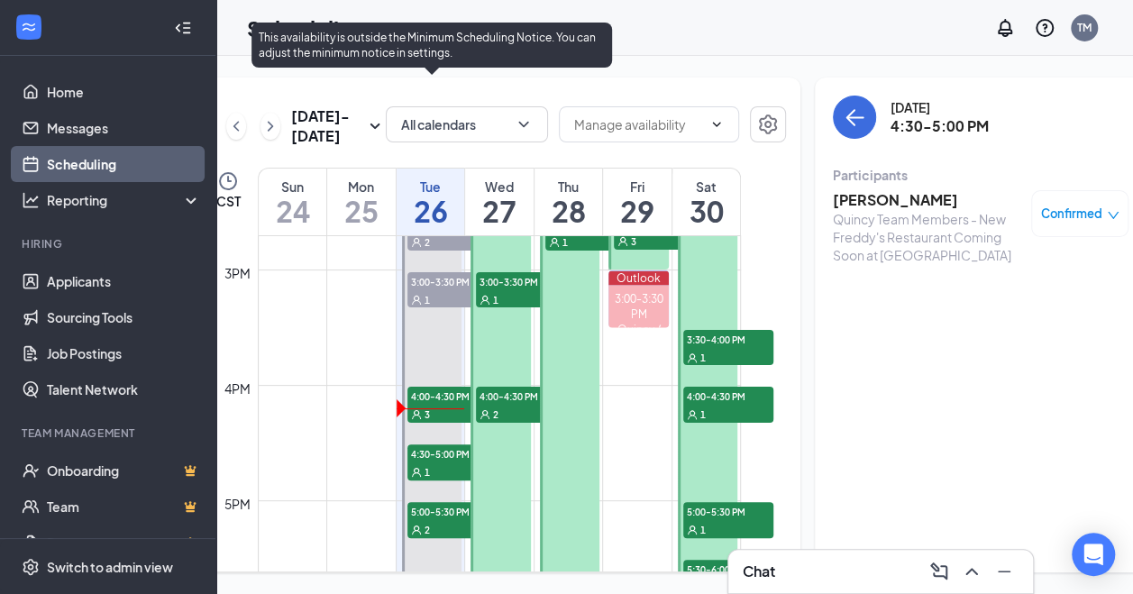
click at [440, 520] on span "5:00-5:30 PM" at bounding box center [452, 511] width 90 height 18
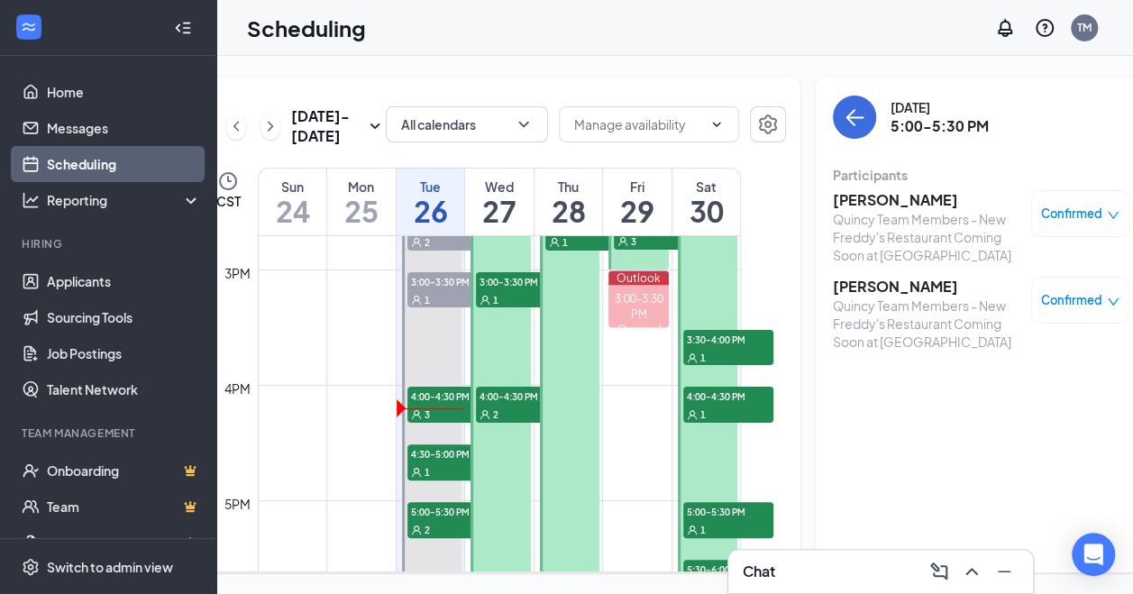
click at [1043, 205] on span "Confirmed" at bounding box center [1071, 214] width 61 height 18
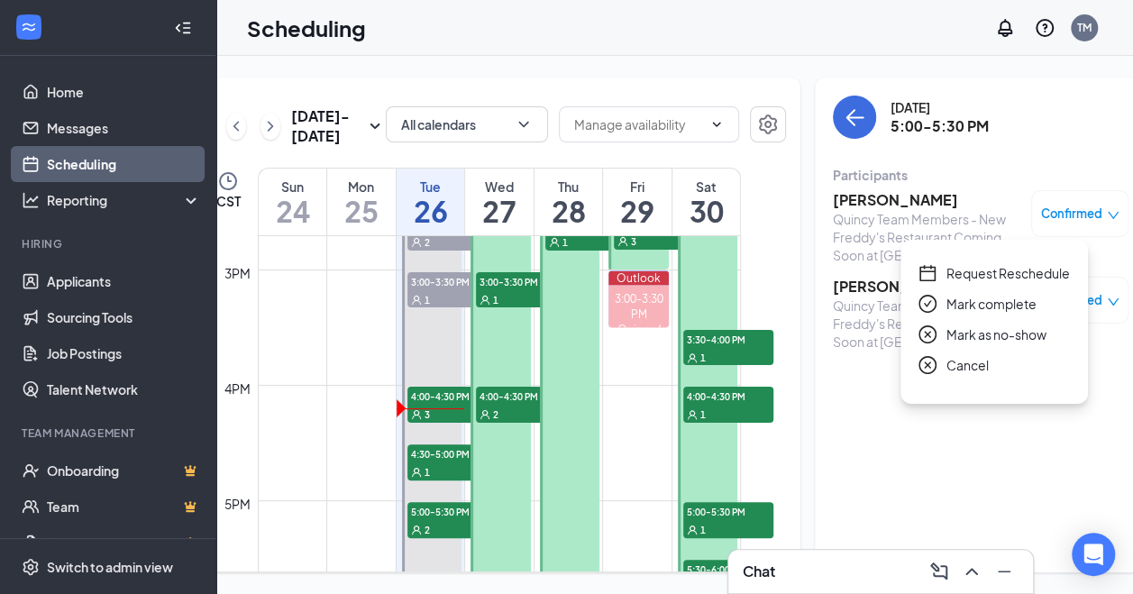
click at [1047, 263] on span "Request Reschedule" at bounding box center [1007, 273] width 123 height 20
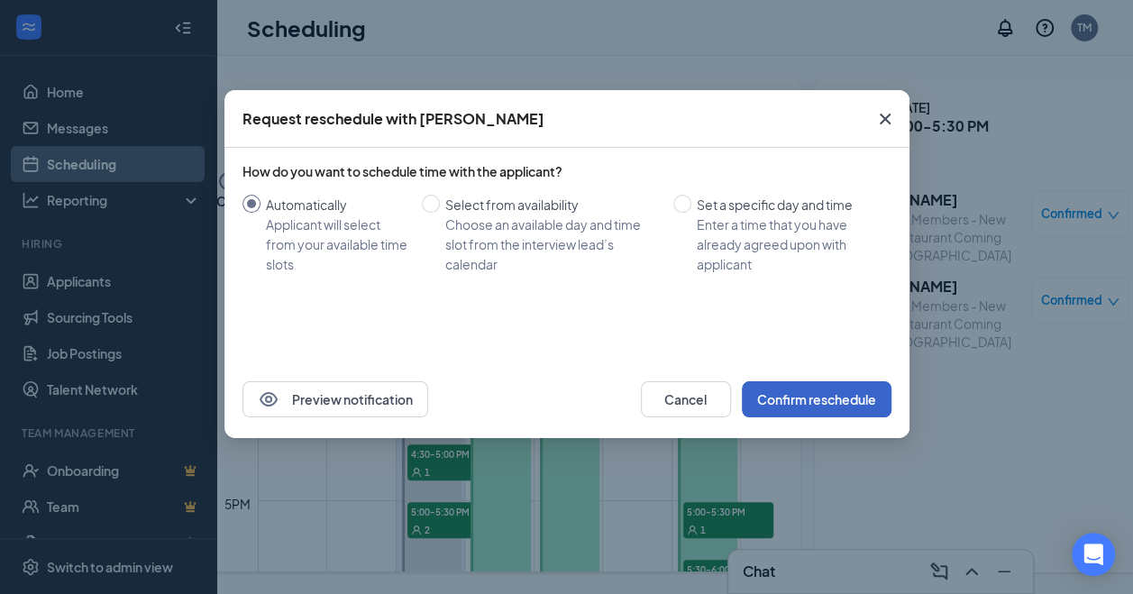
click at [824, 402] on button "Confirm reschedule" at bounding box center [817, 399] width 150 height 36
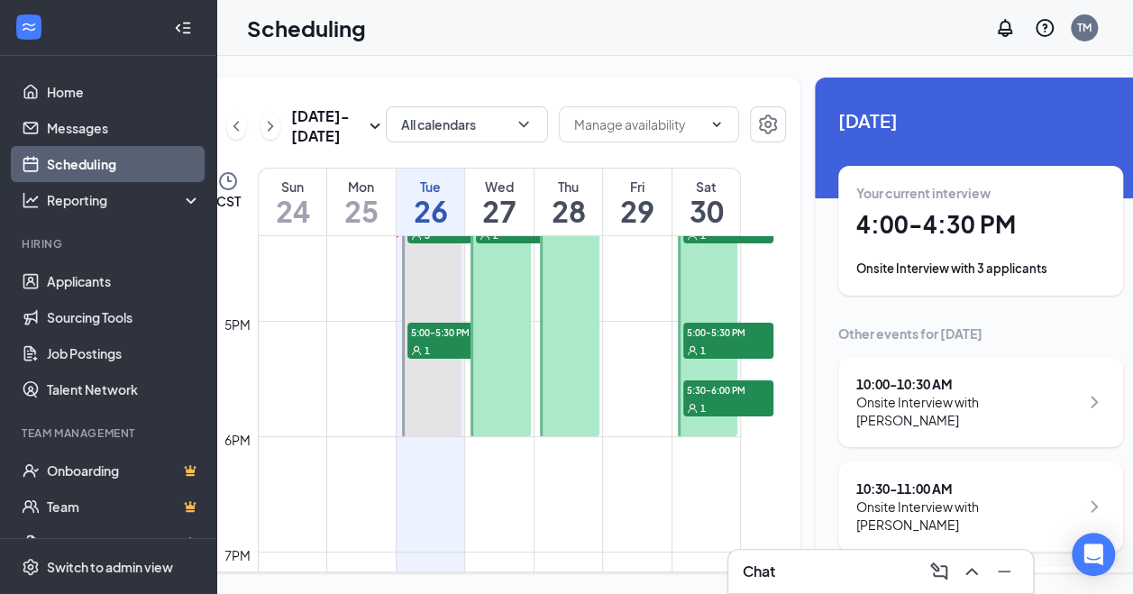
scroll to position [1878, 0]
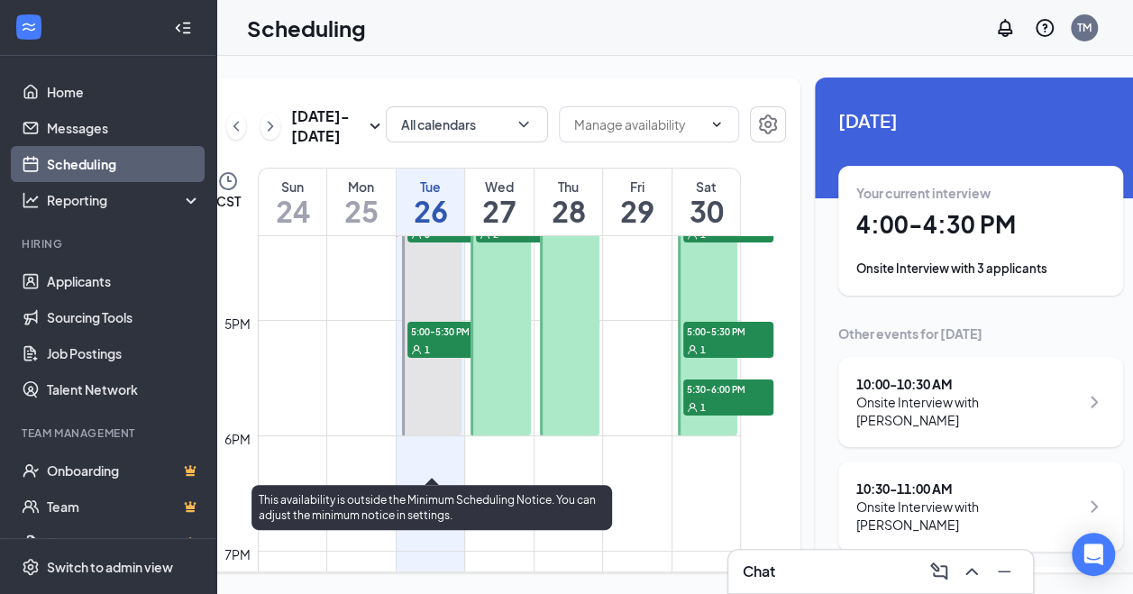
click at [438, 340] on span "5:00-5:30 PM" at bounding box center [452, 331] width 90 height 18
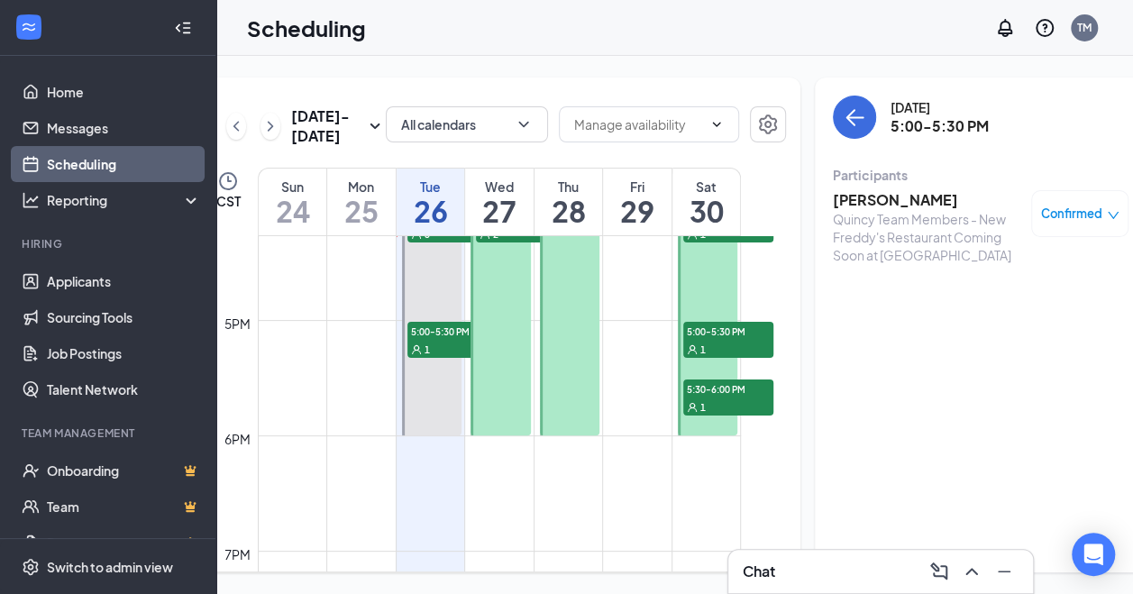
click at [861, 195] on h3 "[PERSON_NAME]" at bounding box center [927, 200] width 189 height 20
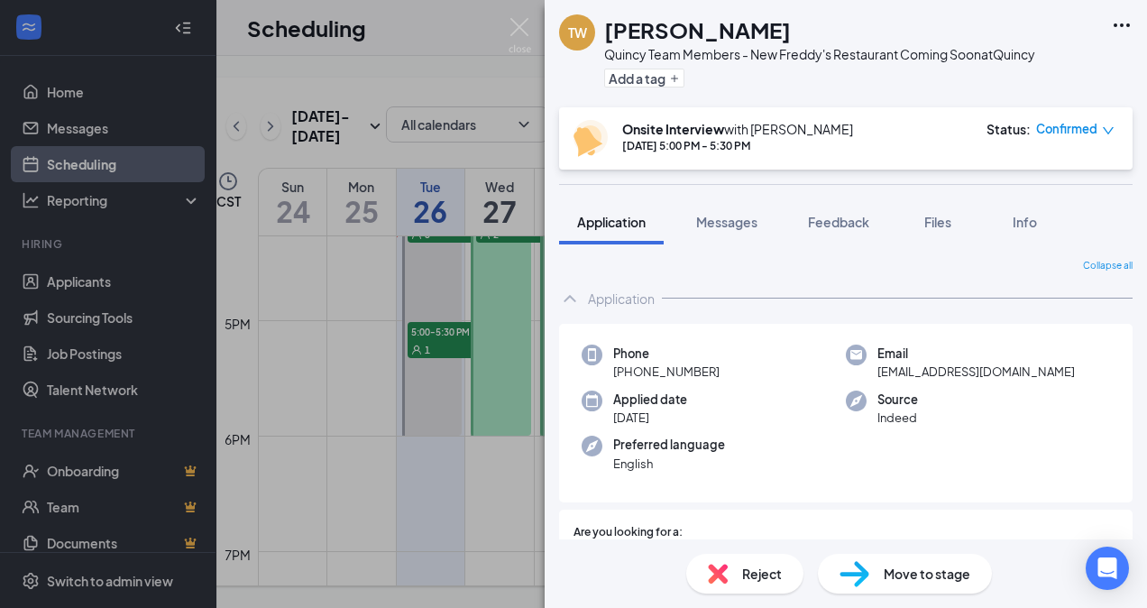
click at [1067, 127] on span "Confirmed" at bounding box center [1066, 129] width 61 height 18
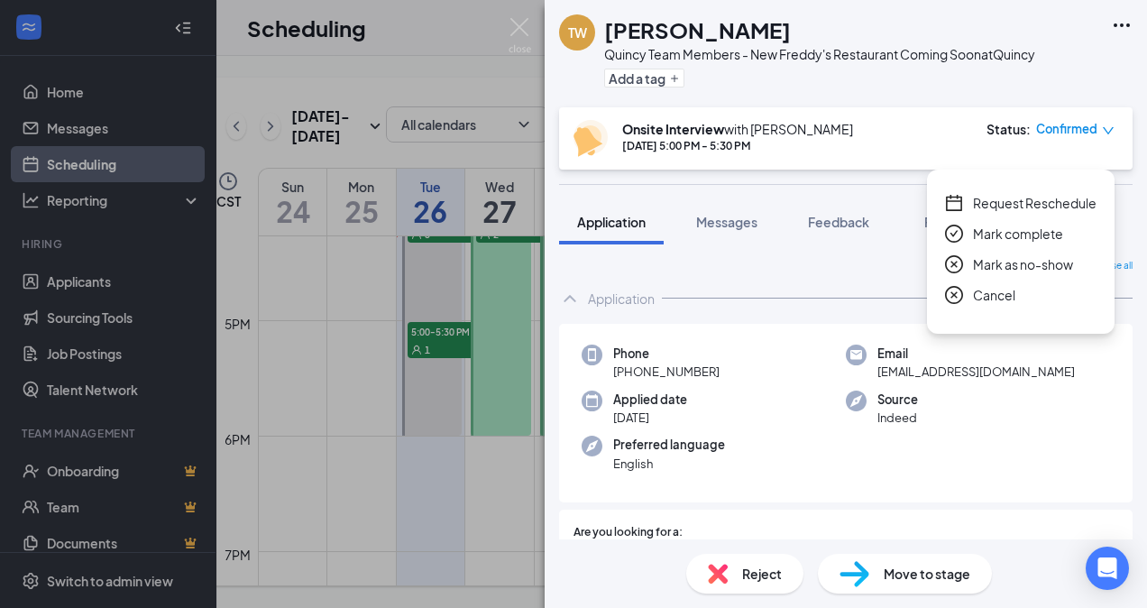
click at [1033, 193] on span "Request Reschedule" at bounding box center [1034, 203] width 123 height 20
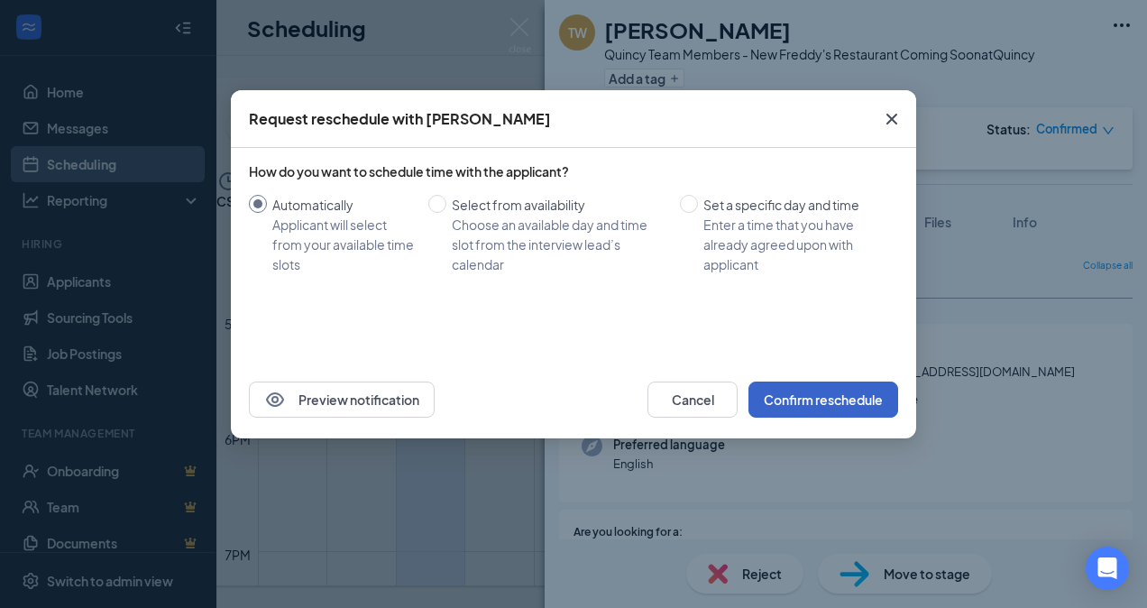
click at [829, 405] on button "Confirm reschedule" at bounding box center [823, 399] width 150 height 36
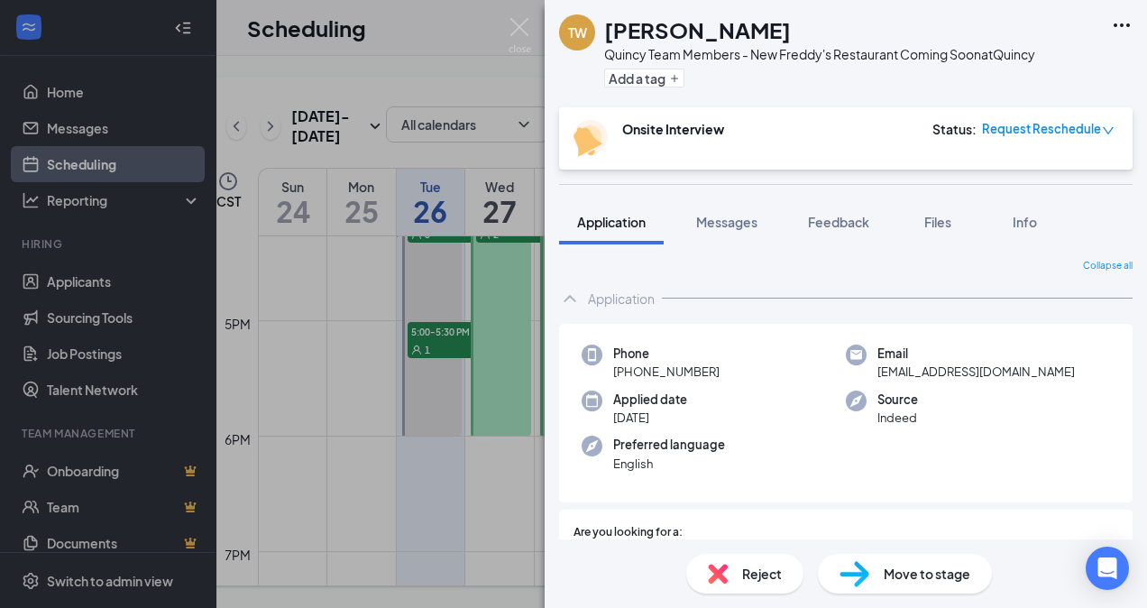
click at [451, 177] on div "TW [PERSON_NAME] Team Members - New Freddy's Restaurant Coming Soon at [GEOGRAP…" at bounding box center [573, 304] width 1147 height 608
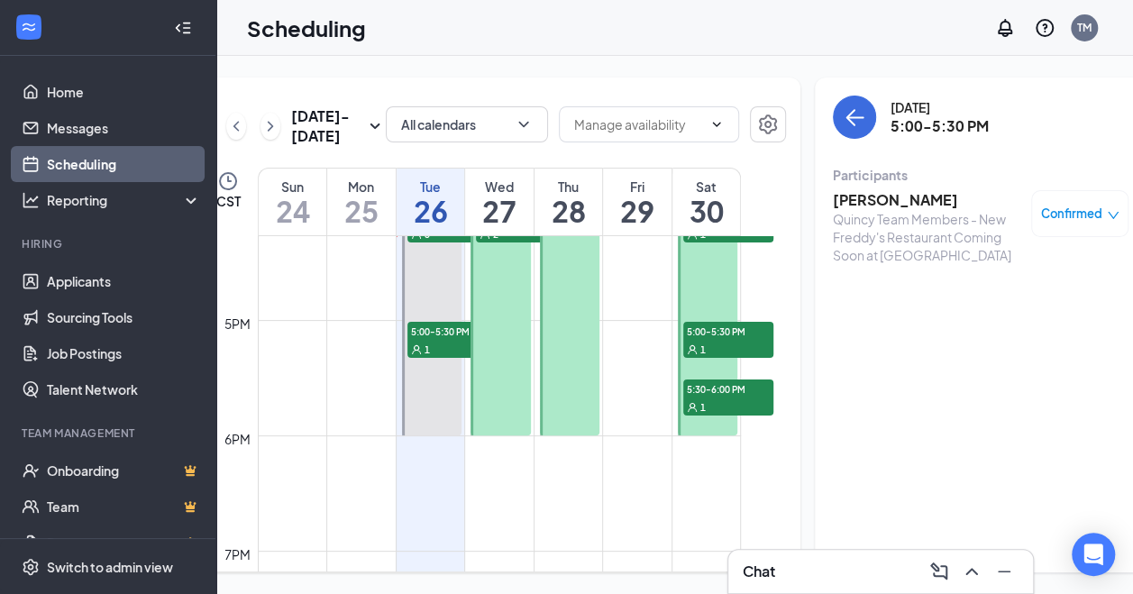
scroll to position [1788, 0]
